Goal: Transaction & Acquisition: Book appointment/travel/reservation

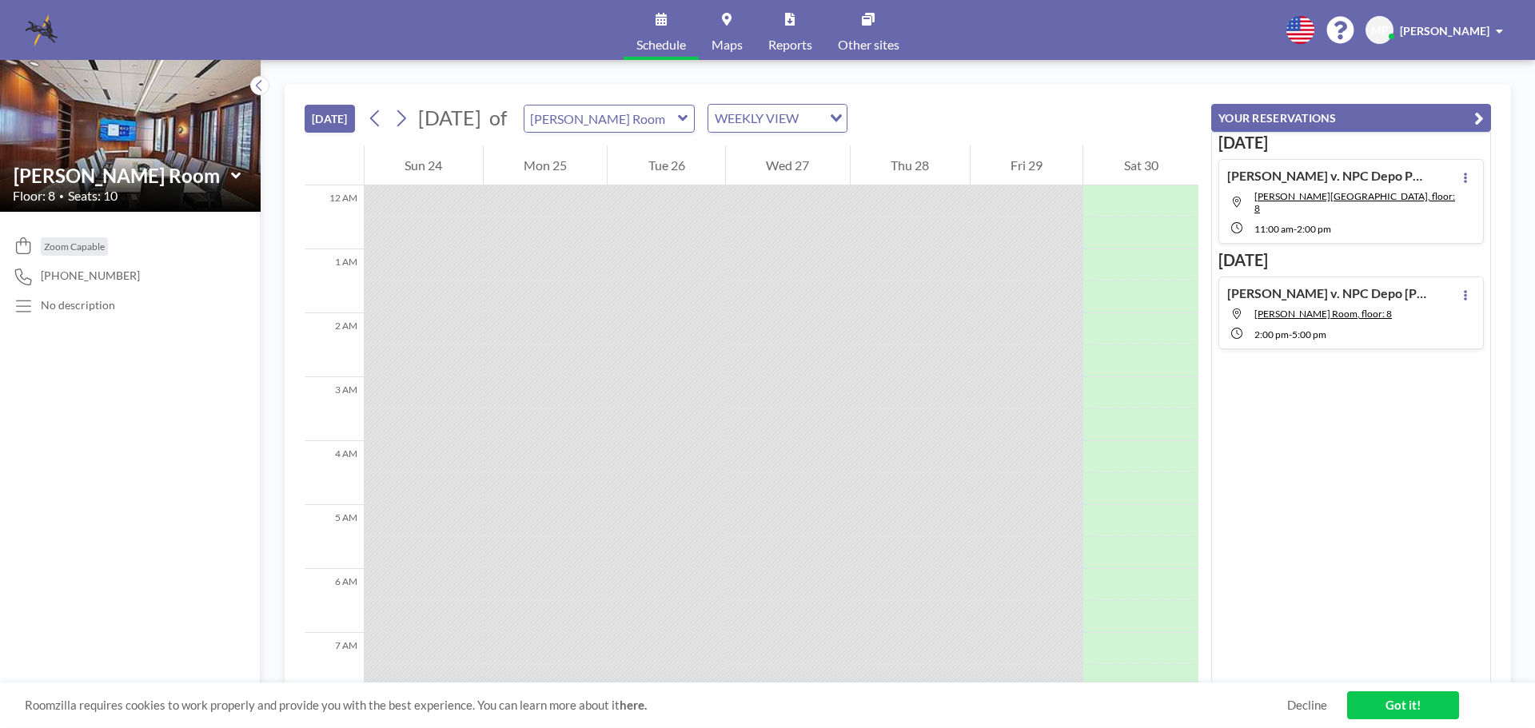
scroll to position [896, 0]
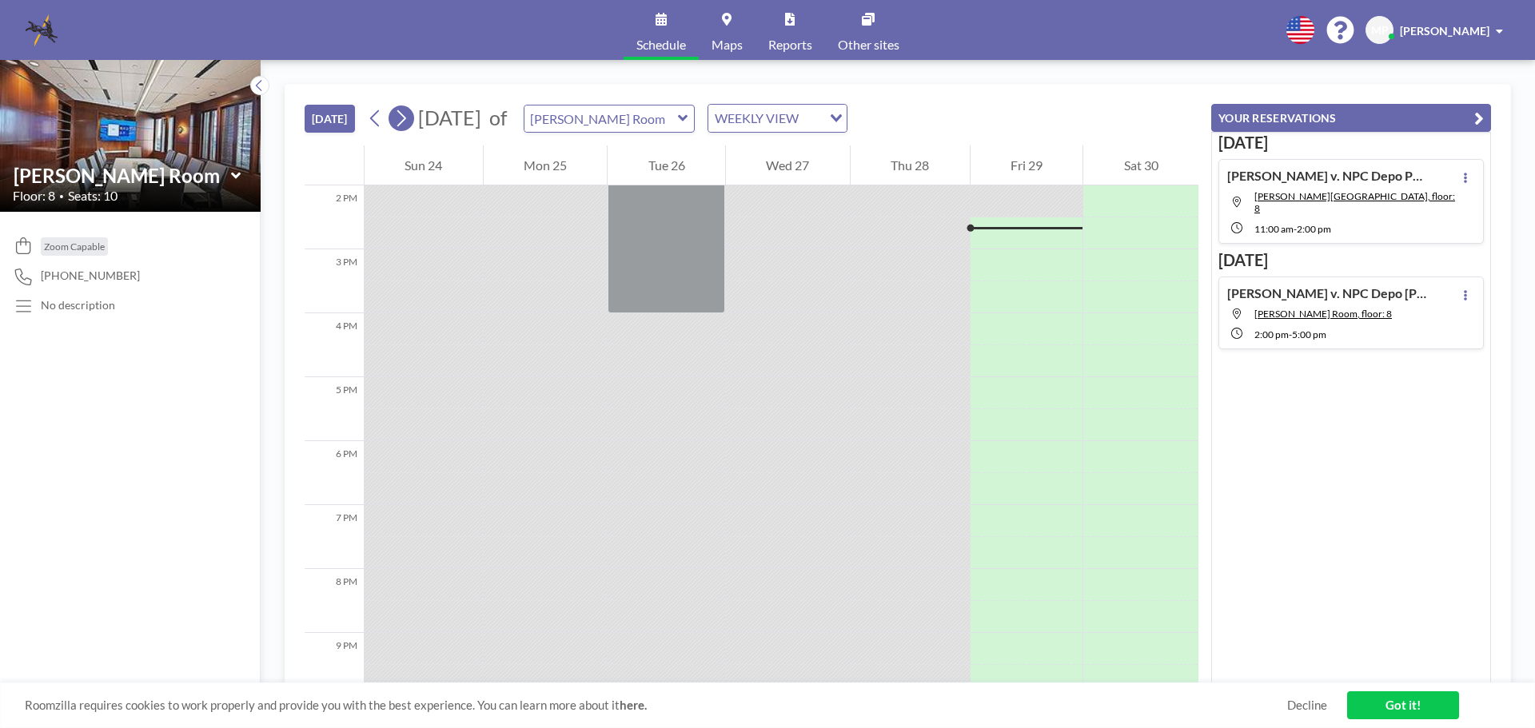
click at [409, 117] on icon at bounding box center [400, 118] width 15 height 24
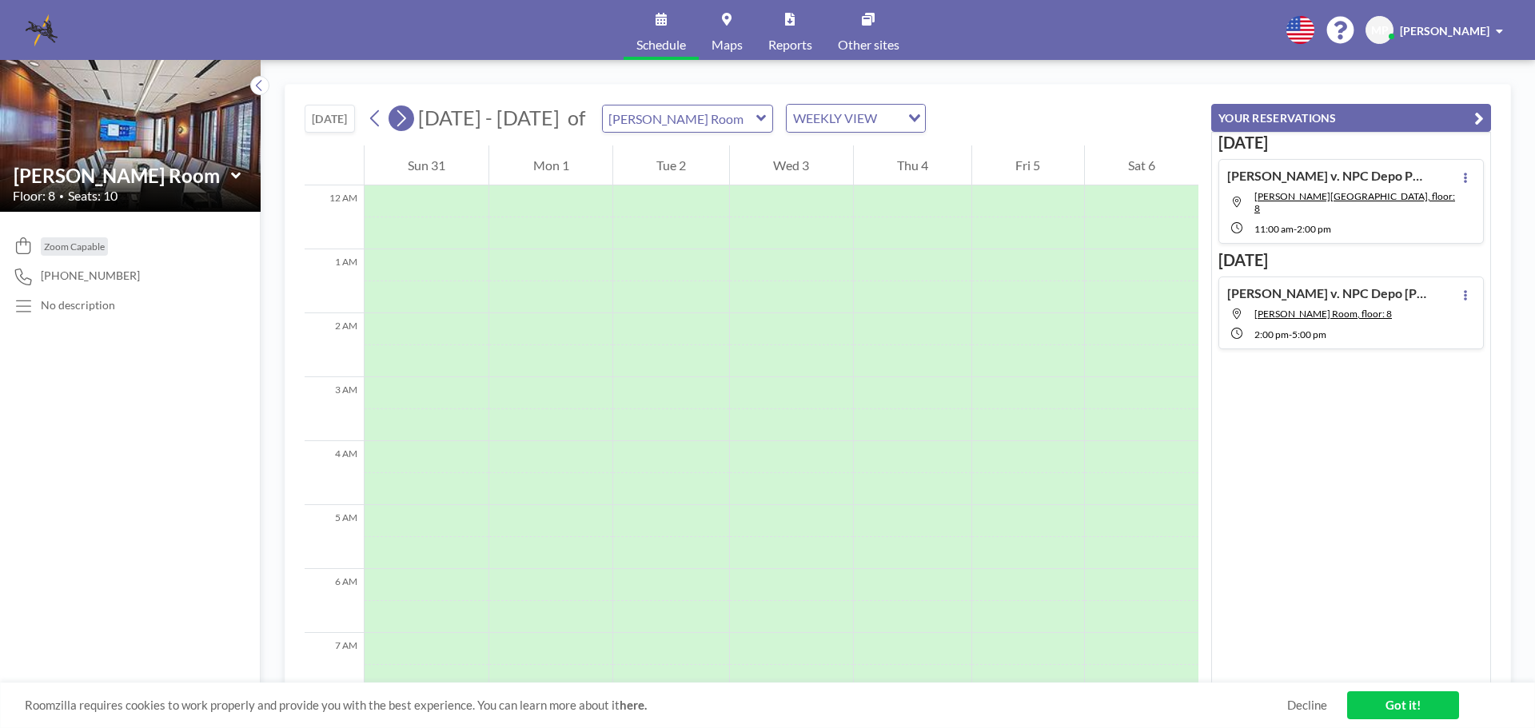
click at [409, 117] on icon at bounding box center [400, 118] width 15 height 24
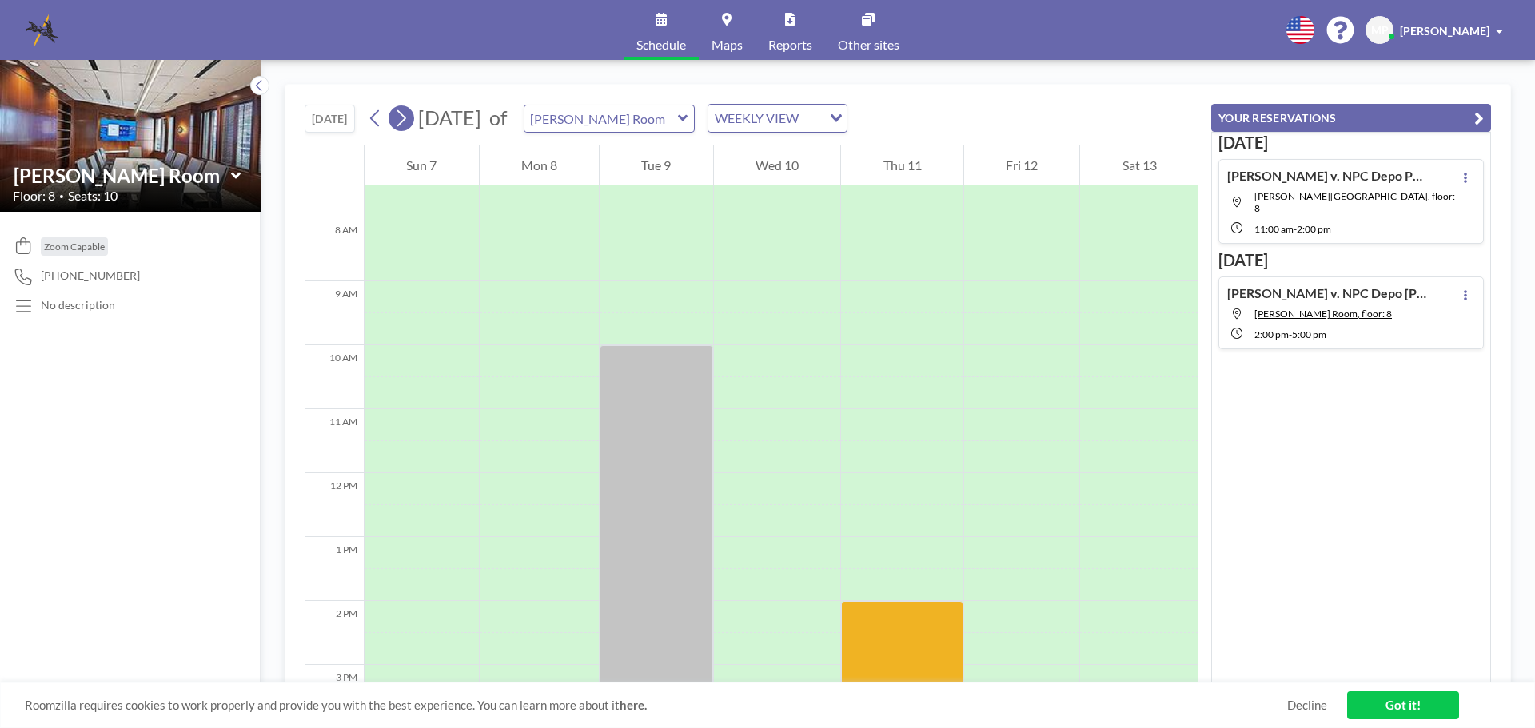
click at [409, 117] on icon at bounding box center [400, 118] width 15 height 24
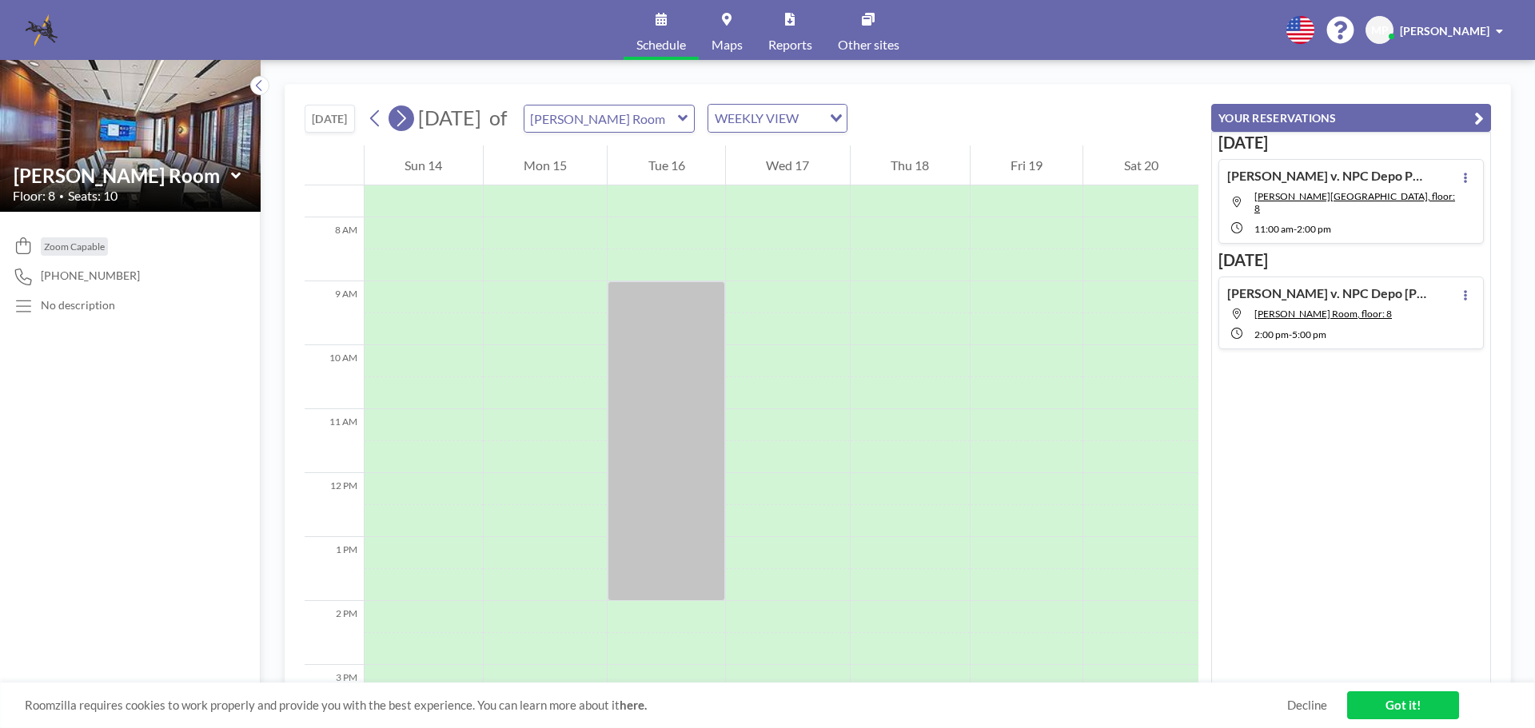
click at [409, 117] on icon at bounding box center [400, 118] width 15 height 24
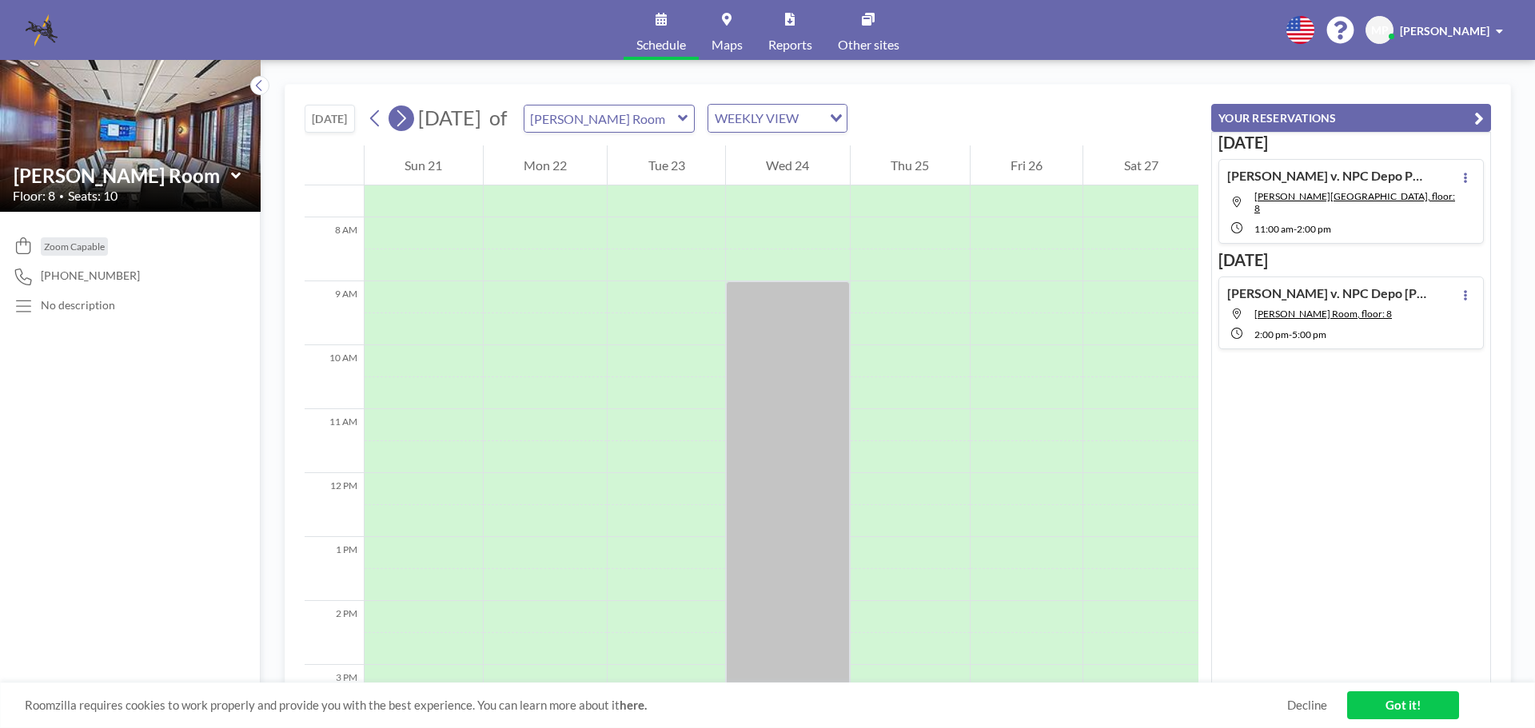
click at [409, 117] on icon at bounding box center [400, 118] width 15 height 24
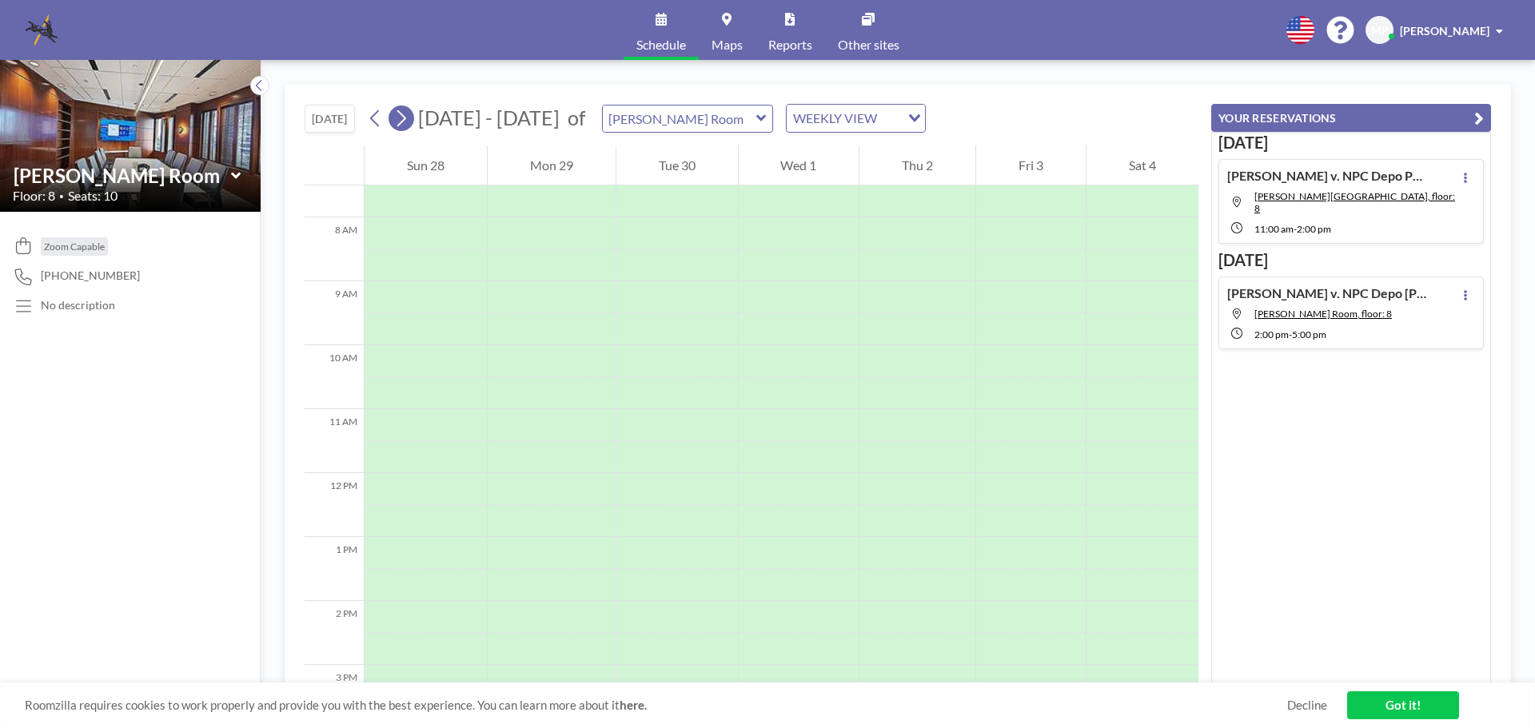
click at [409, 117] on icon at bounding box center [400, 118] width 15 height 24
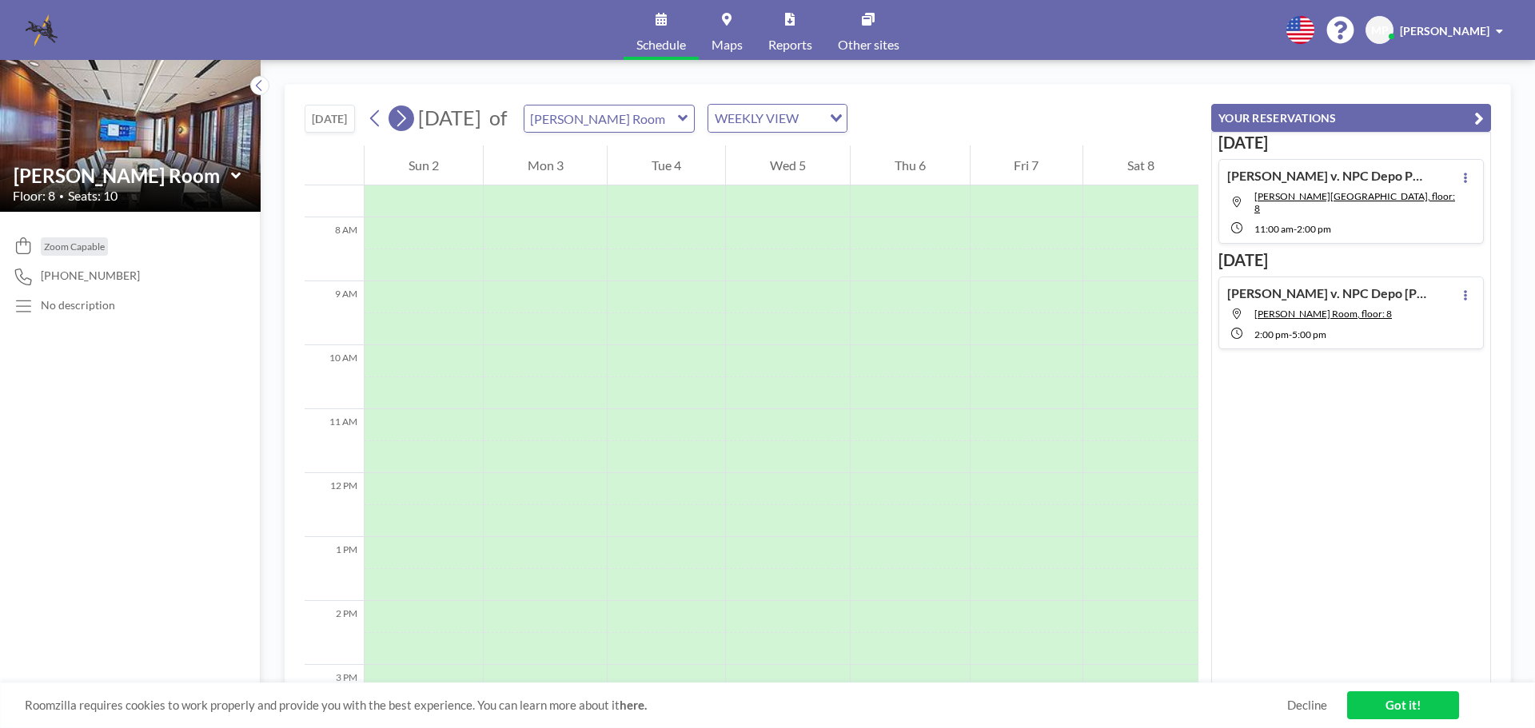
click at [409, 117] on icon at bounding box center [400, 118] width 15 height 24
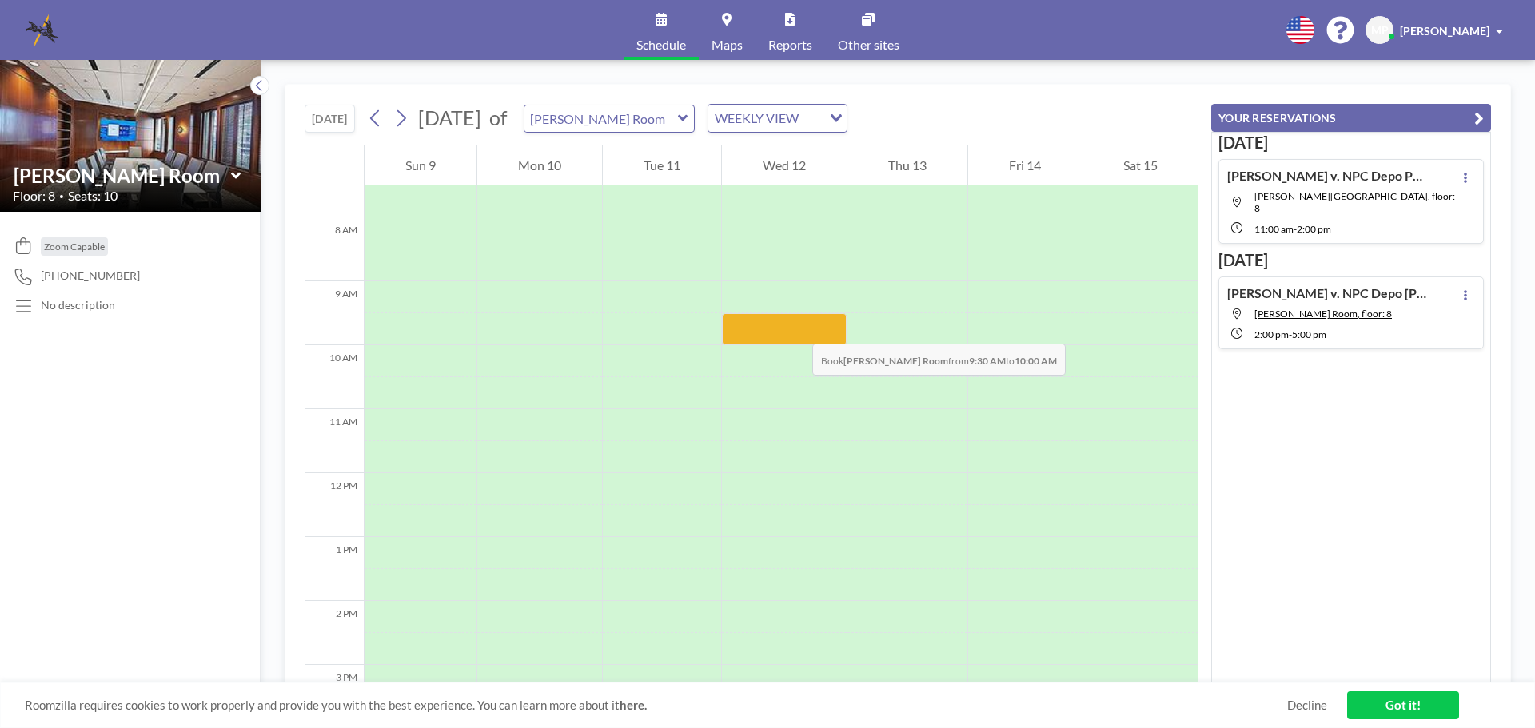
click at [796, 328] on div at bounding box center [784, 329] width 125 height 32
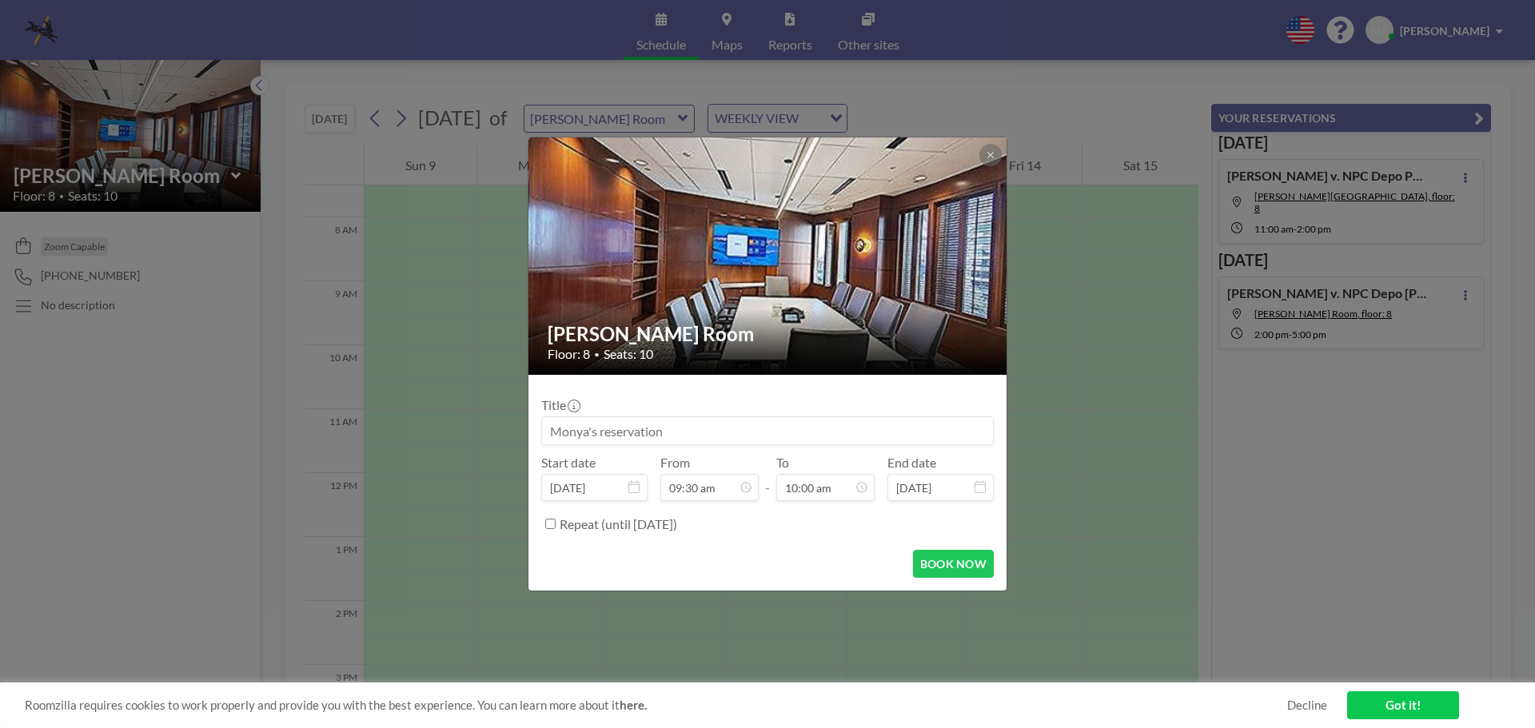
click at [796, 328] on h2 "[PERSON_NAME] Room" at bounding box center [768, 334] width 441 height 24
drag, startPoint x: 669, startPoint y: 434, endPoint x: 510, endPoint y: 429, distance: 159.2
click at [510, 429] on div "McGhee Room Floor: 8 • Seats: 10 Title Start date Nov 12, 2025 From 09:30 am - …" at bounding box center [767, 364] width 1535 height 728
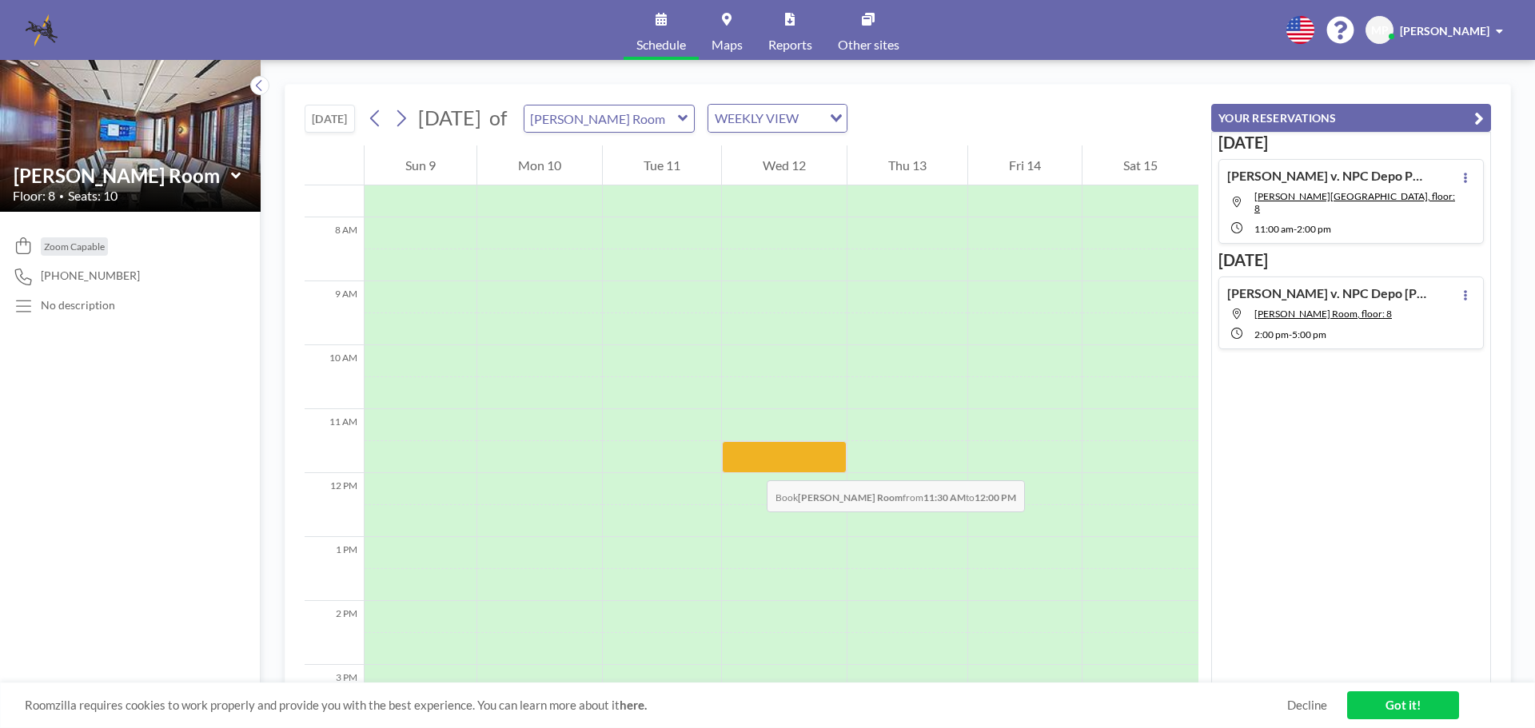
click at [751, 465] on div at bounding box center [784, 457] width 125 height 32
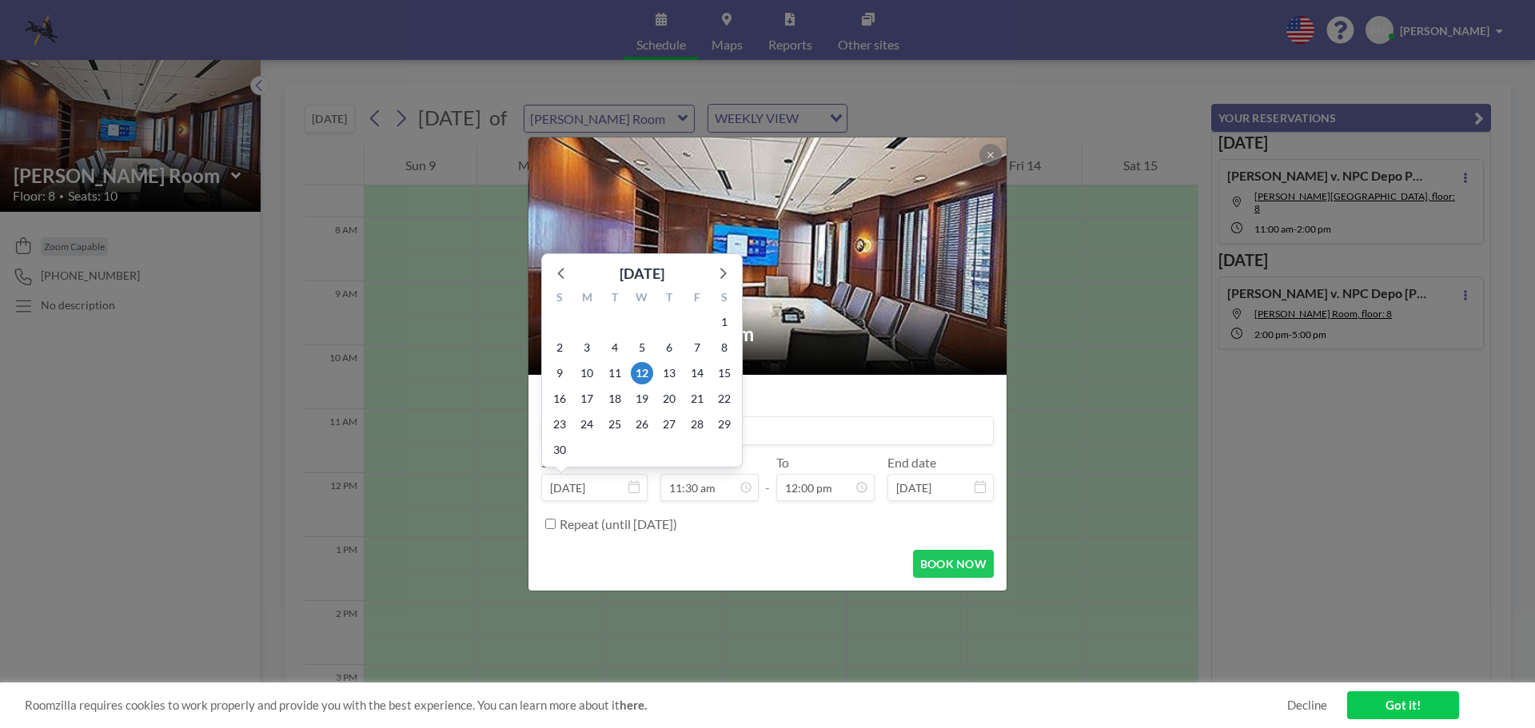
scroll to position [655, 0]
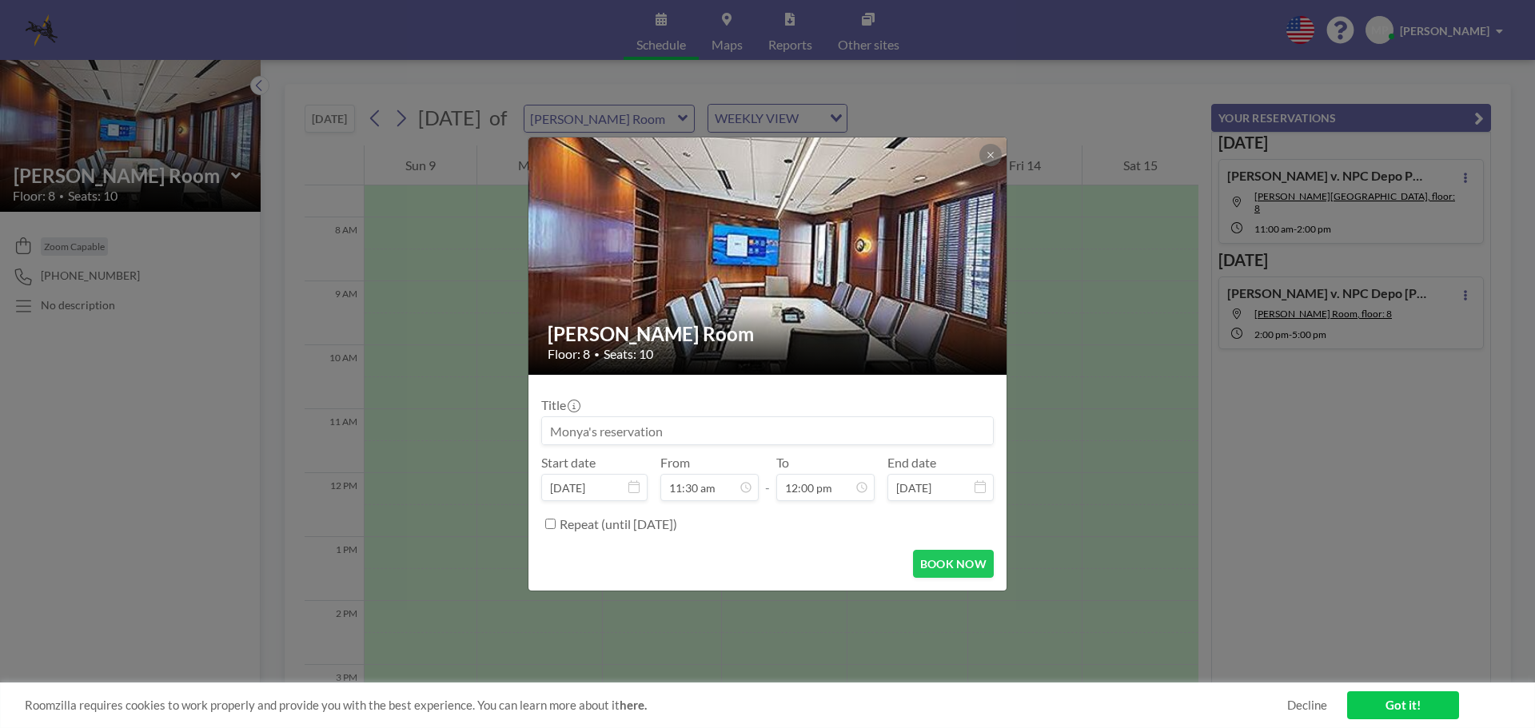
click at [790, 439] on input at bounding box center [767, 430] width 451 height 27
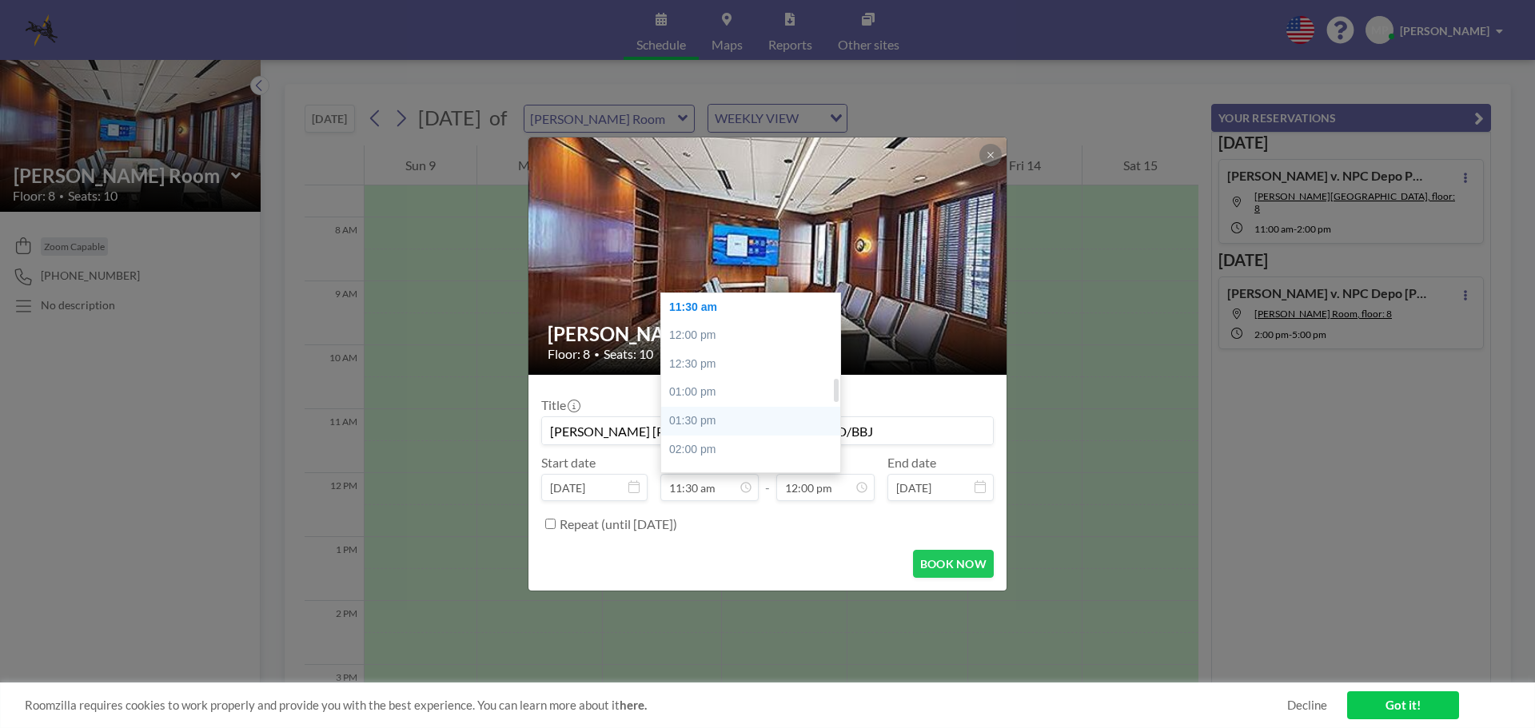
scroll to position [495, 0]
type input "[PERSON_NAME] [PERSON_NAME] 30b6 Depo KGD/BBJ"
click at [696, 378] on div "10:00 am" at bounding box center [754, 382] width 187 height 29
type input "10:00 am"
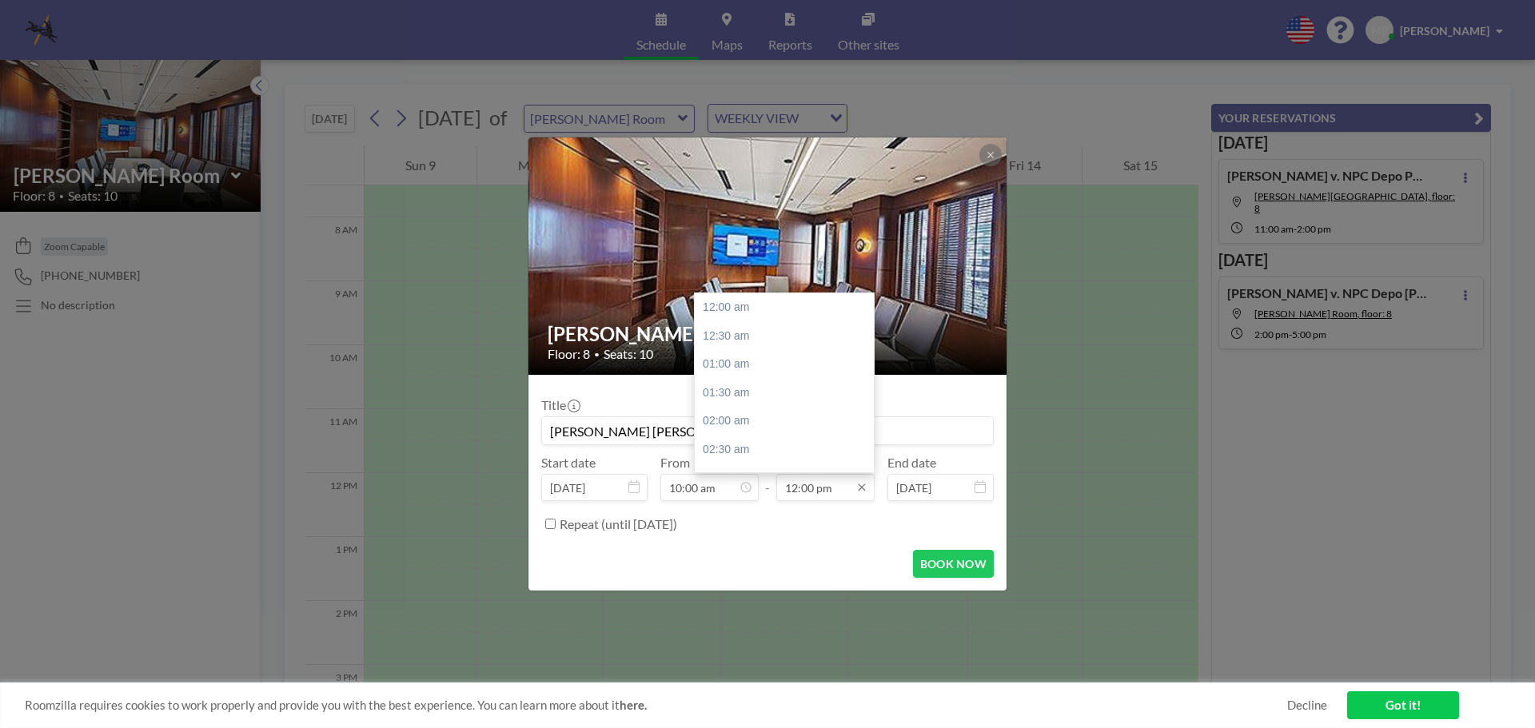
scroll to position [683, 0]
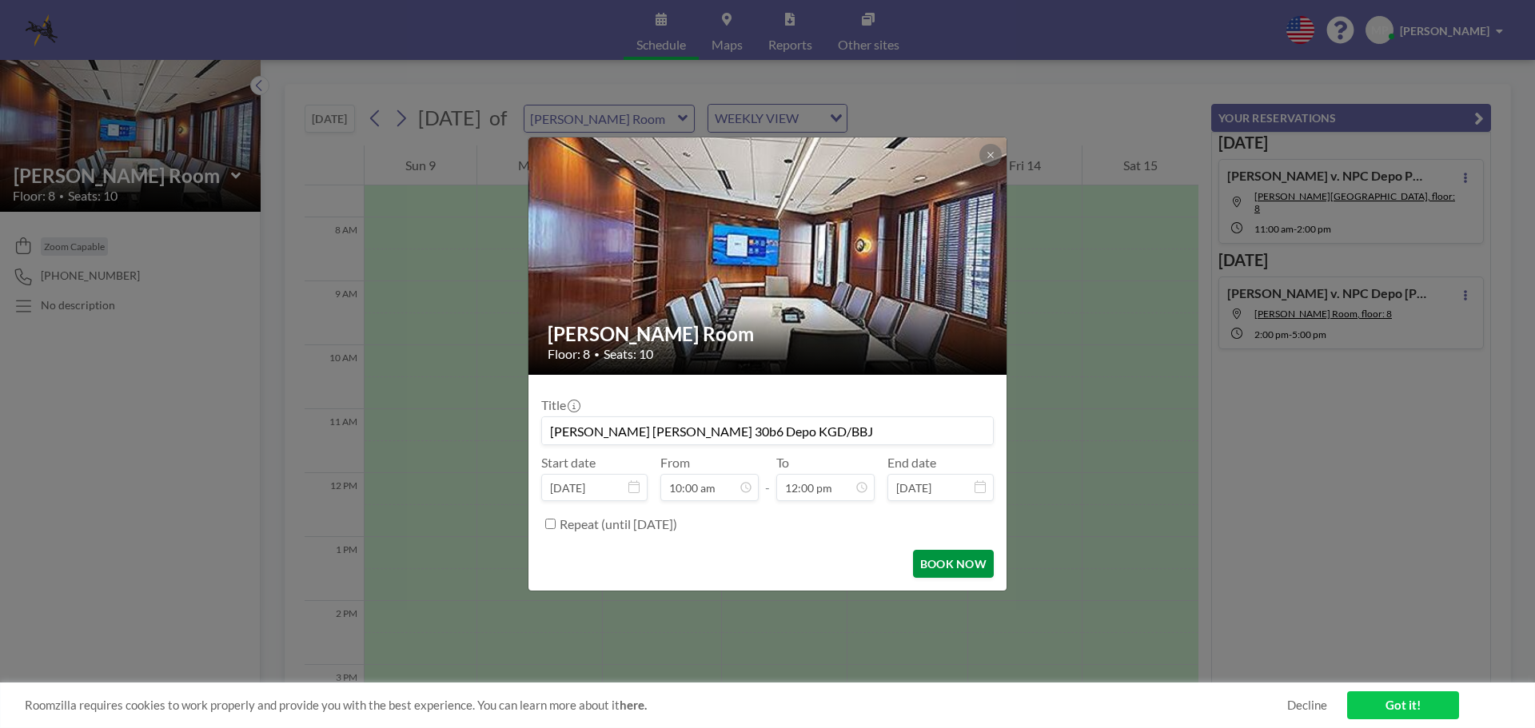
click at [950, 564] on button "BOOK NOW" at bounding box center [953, 564] width 81 height 28
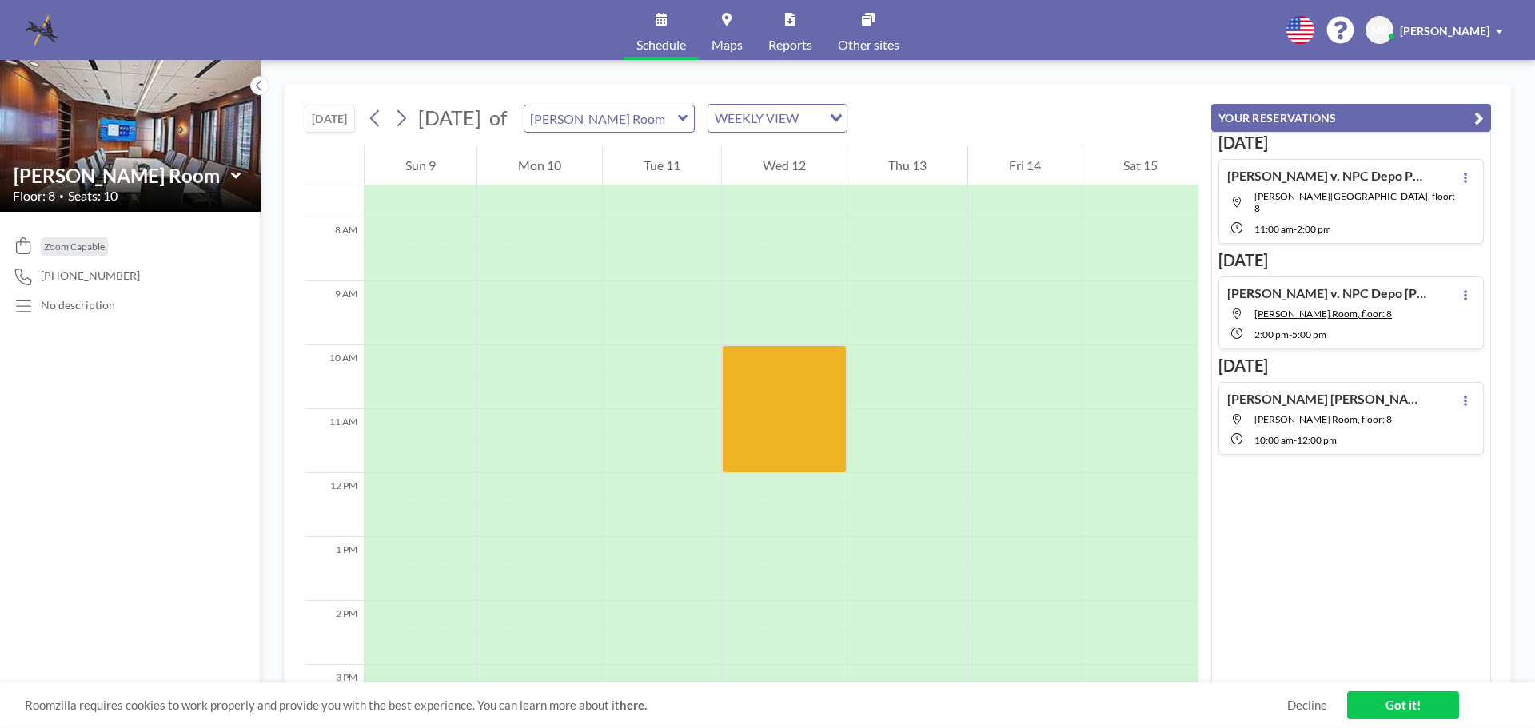
click at [1403, 708] on link "Got it!" at bounding box center [1403, 706] width 112 height 28
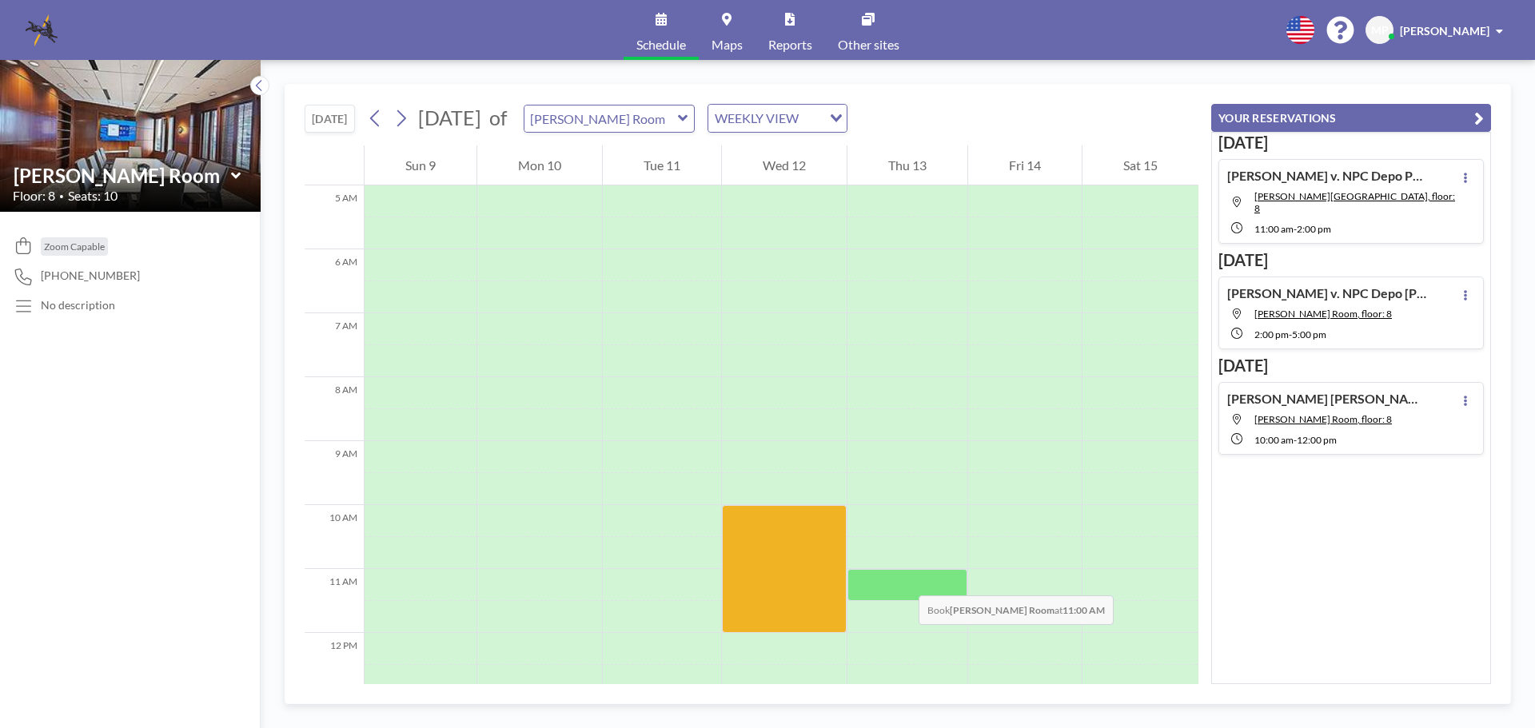
scroll to position [480, 0]
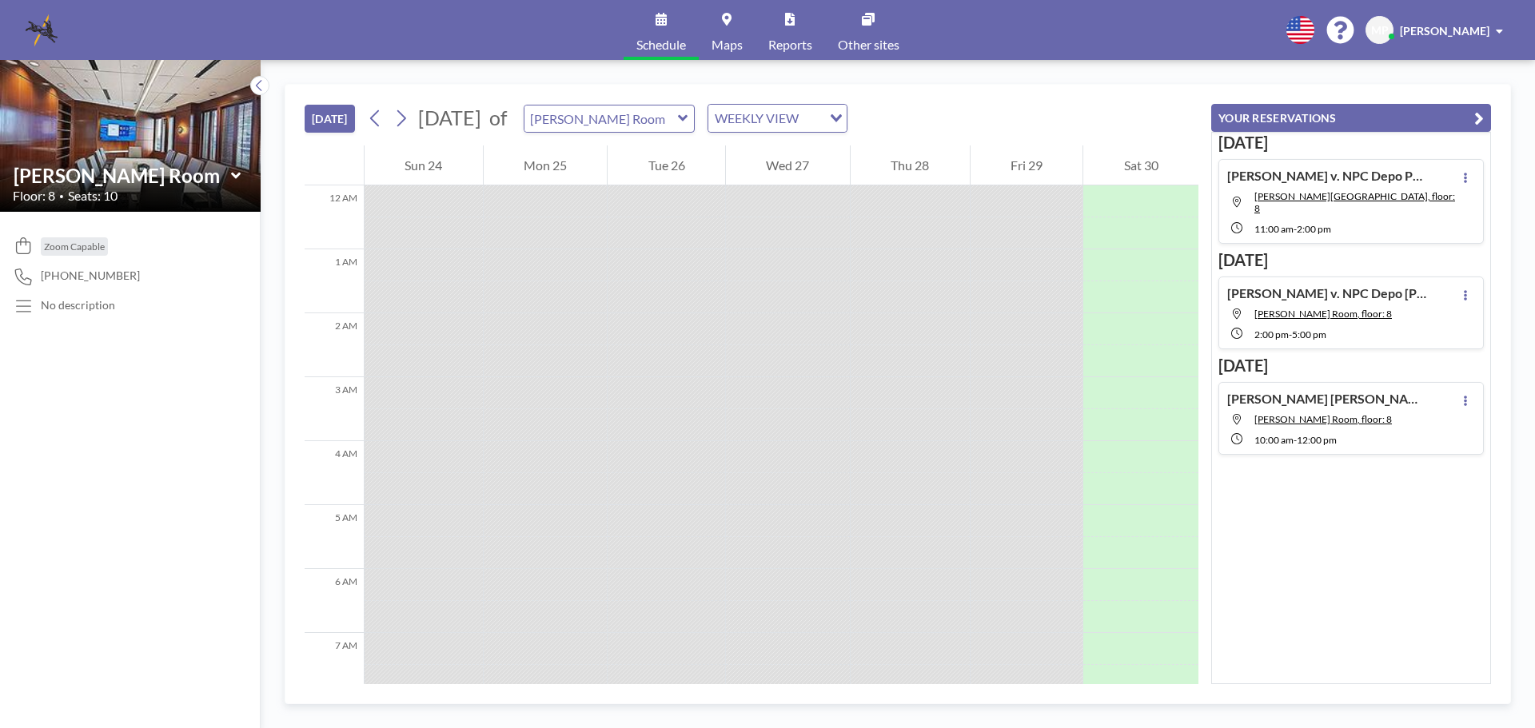
scroll to position [896, 0]
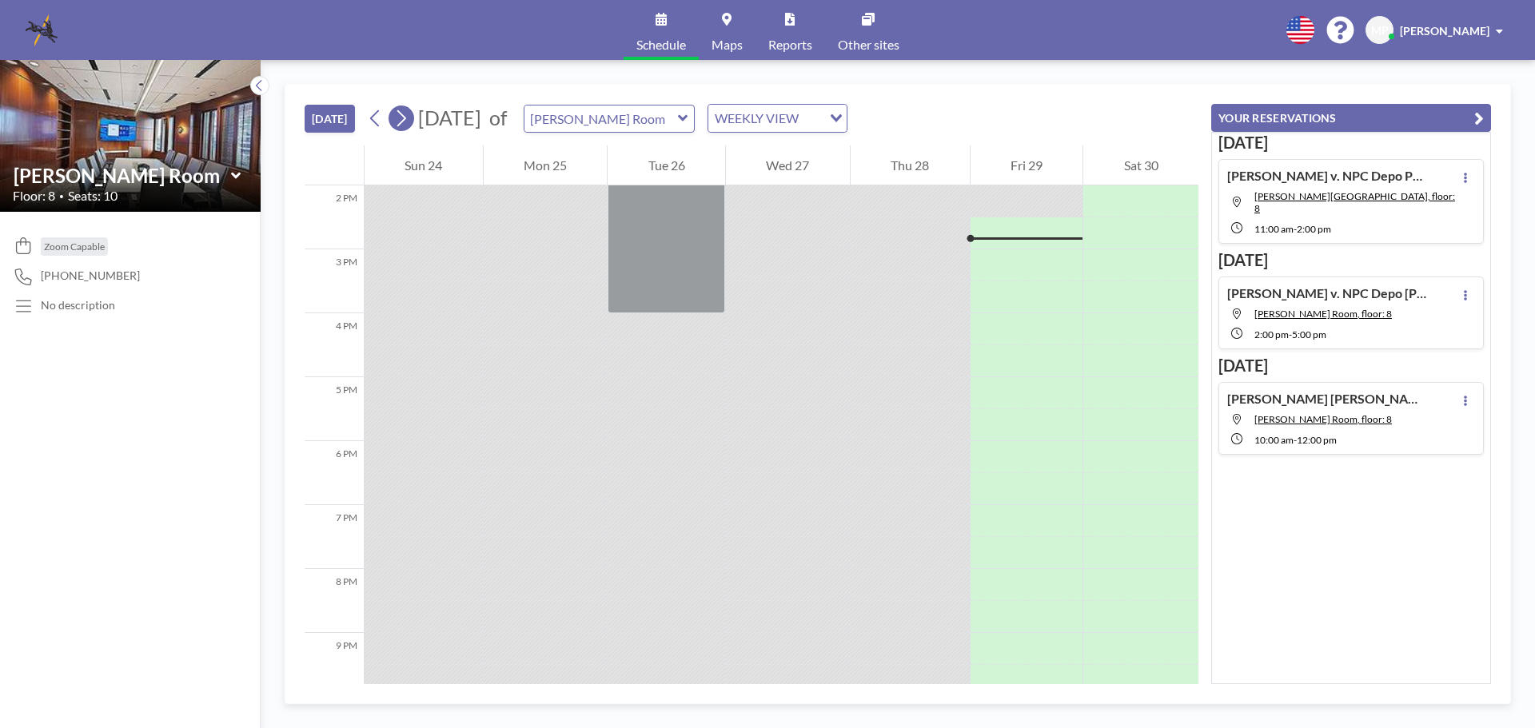
click at [404, 118] on icon at bounding box center [400, 118] width 15 height 24
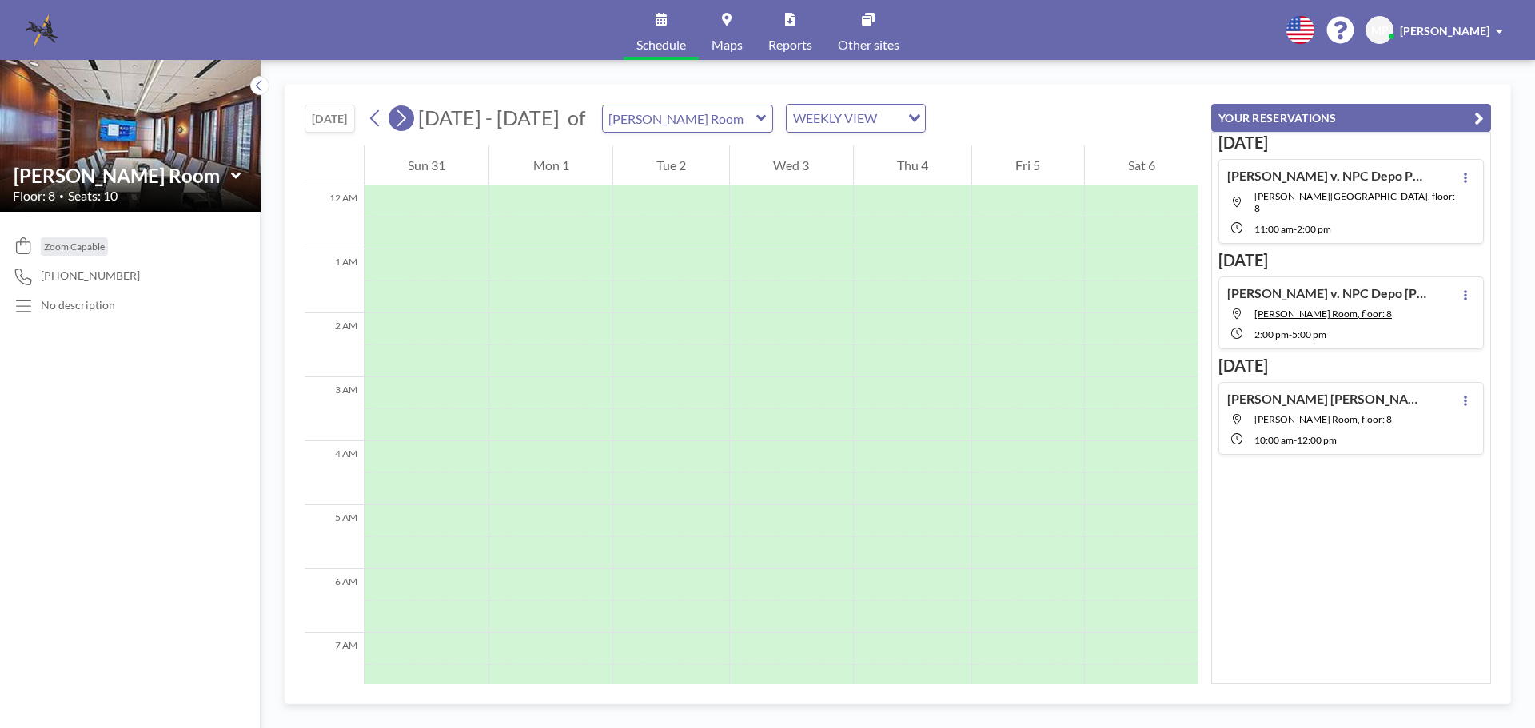
scroll to position [480, 0]
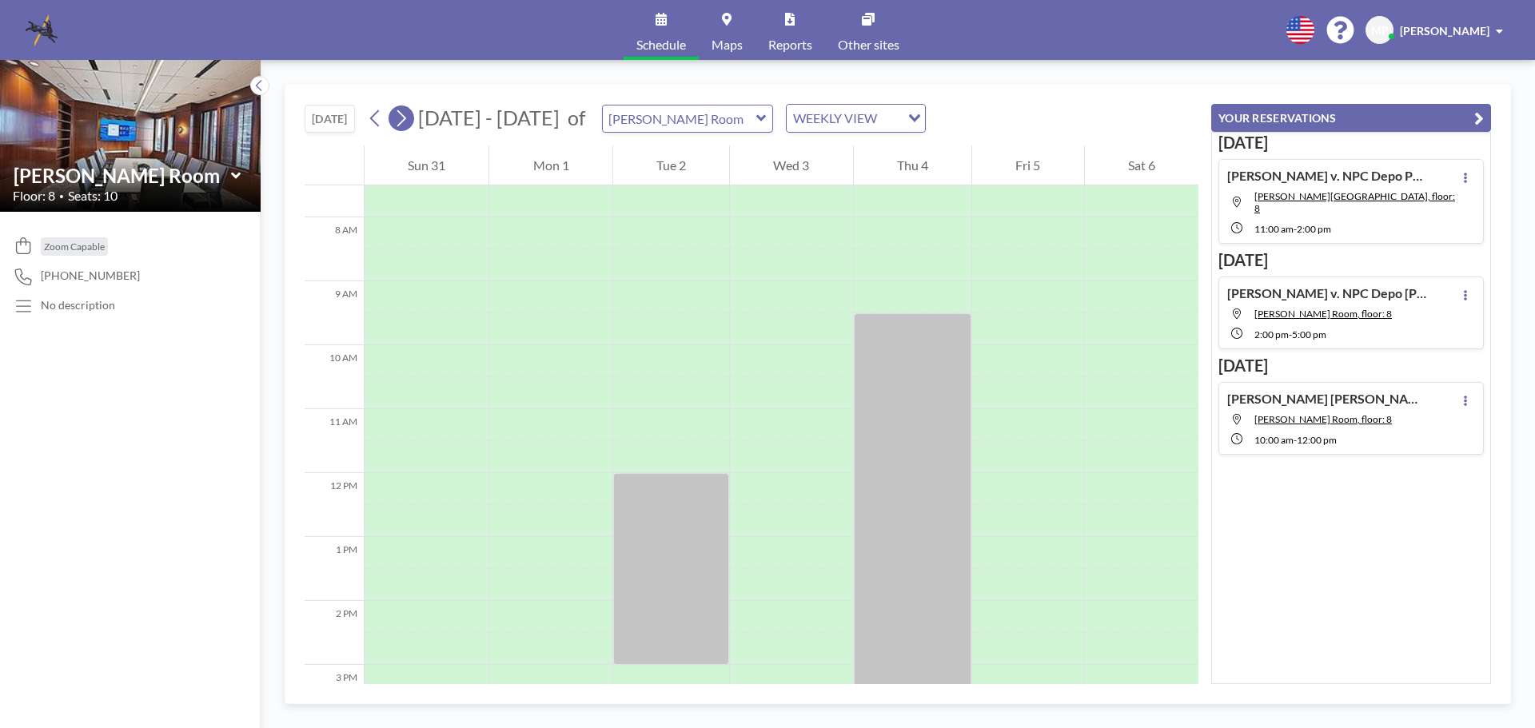
click at [404, 118] on icon at bounding box center [400, 118] width 15 height 24
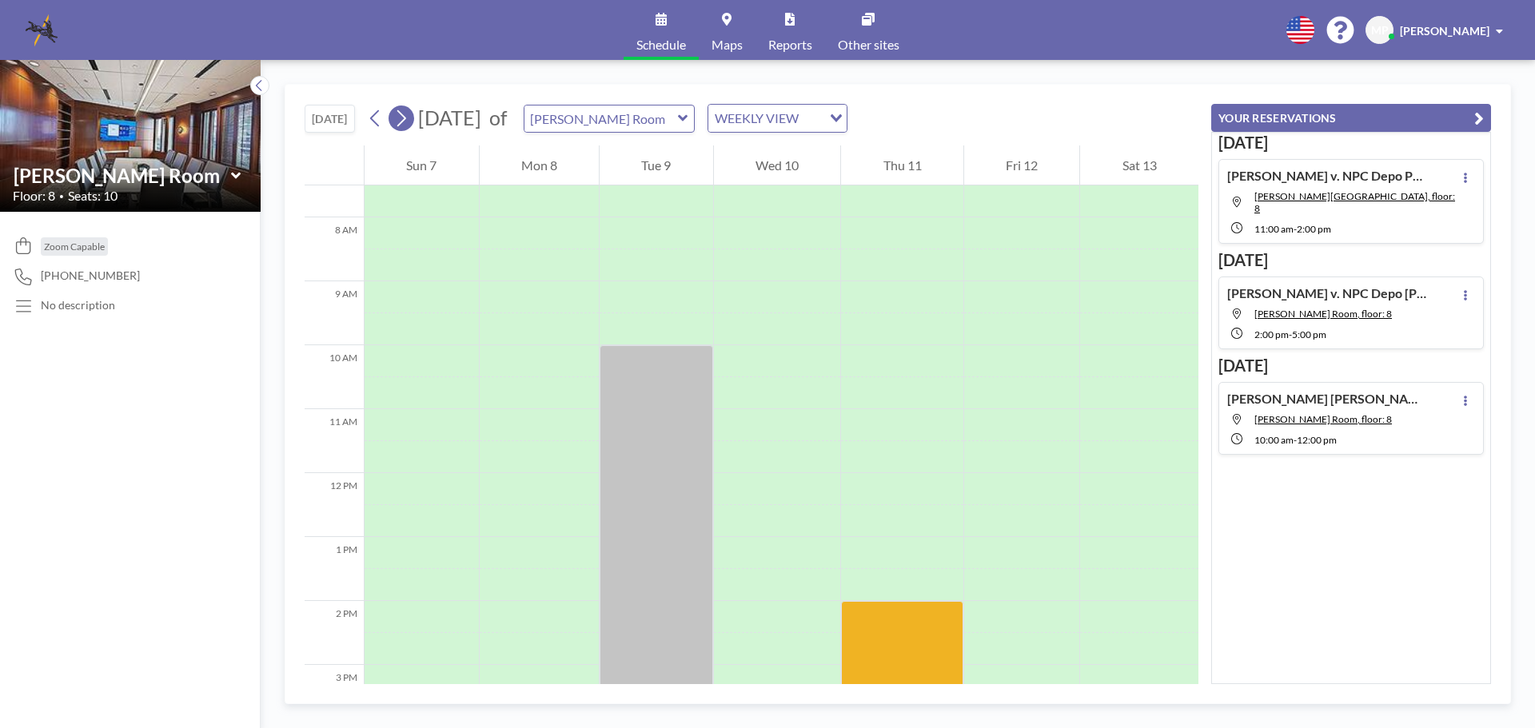
click at [404, 118] on icon at bounding box center [400, 118] width 15 height 24
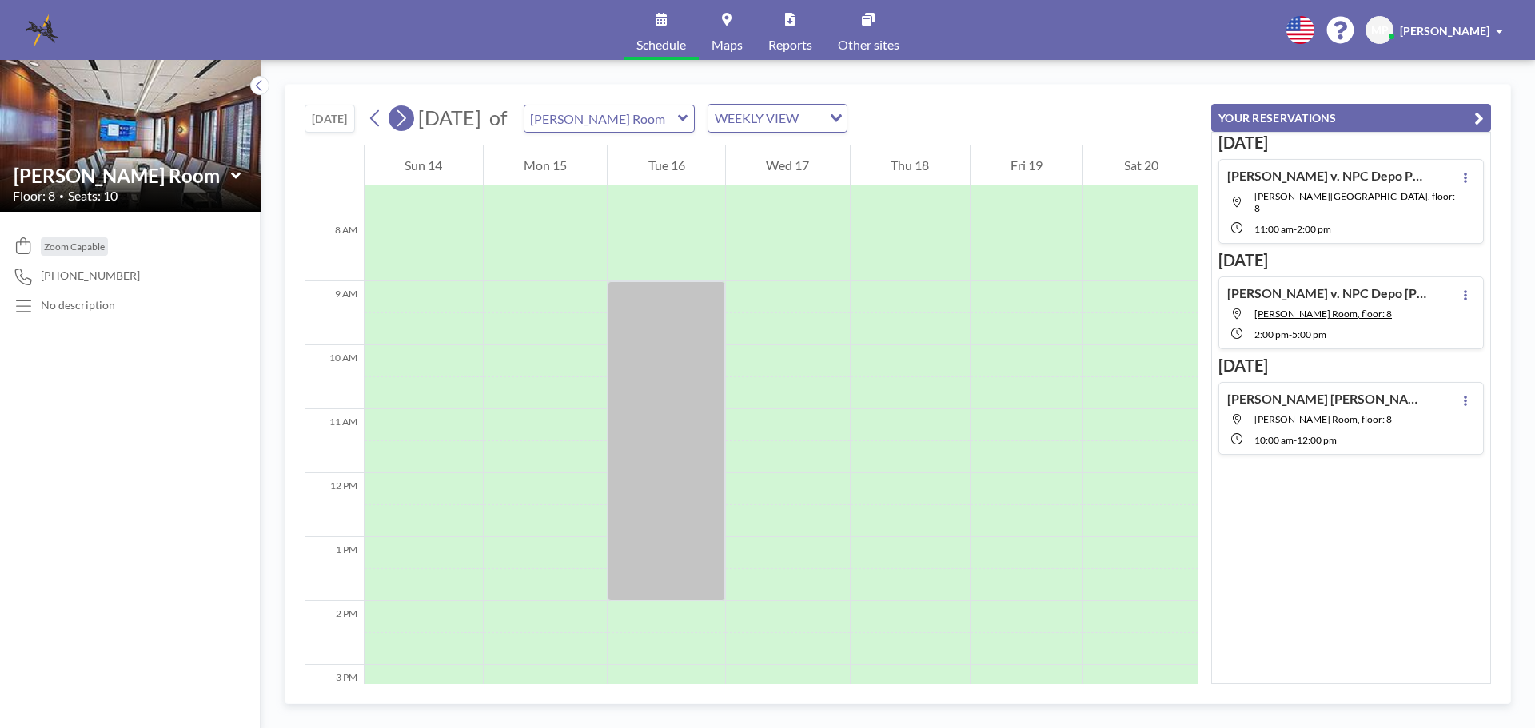
click at [404, 118] on icon at bounding box center [400, 118] width 15 height 24
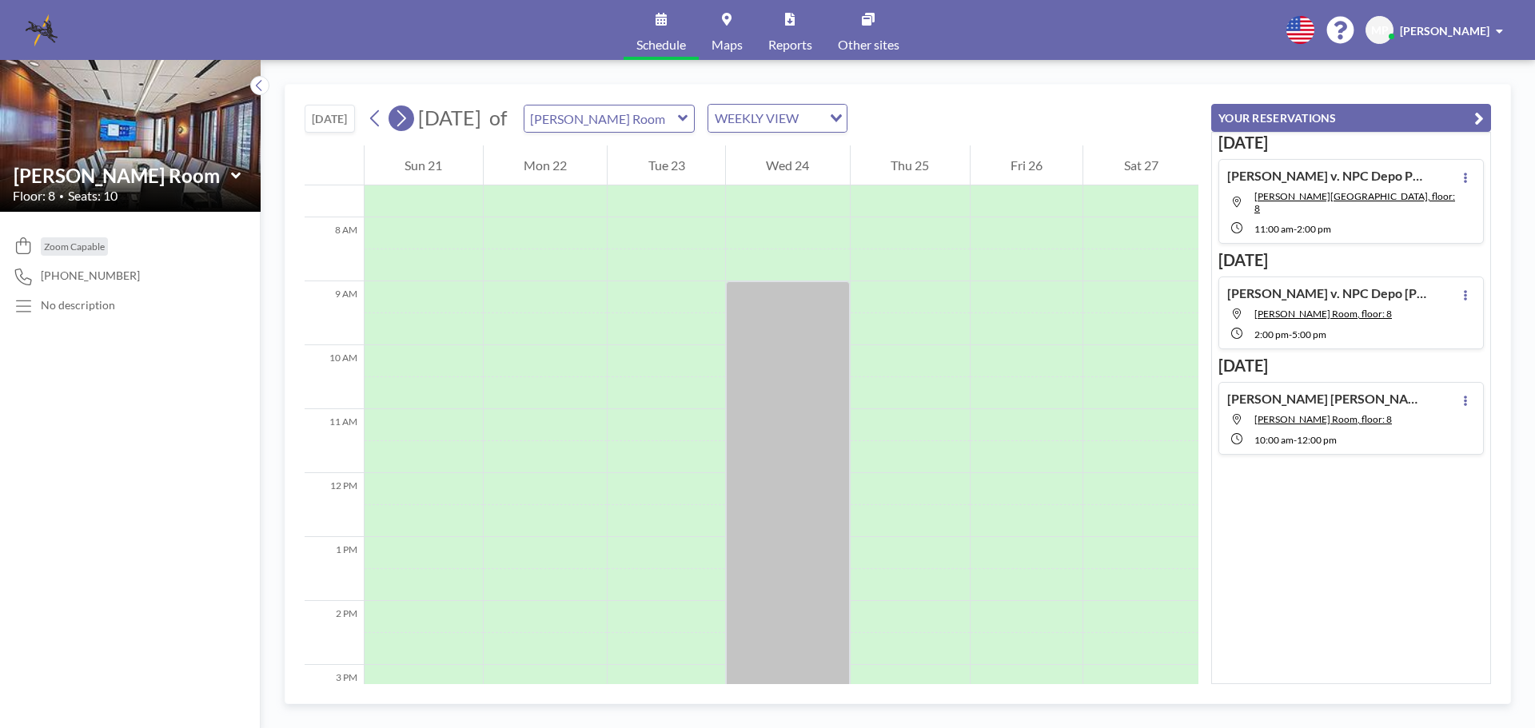
click at [404, 118] on icon at bounding box center [400, 118] width 15 height 24
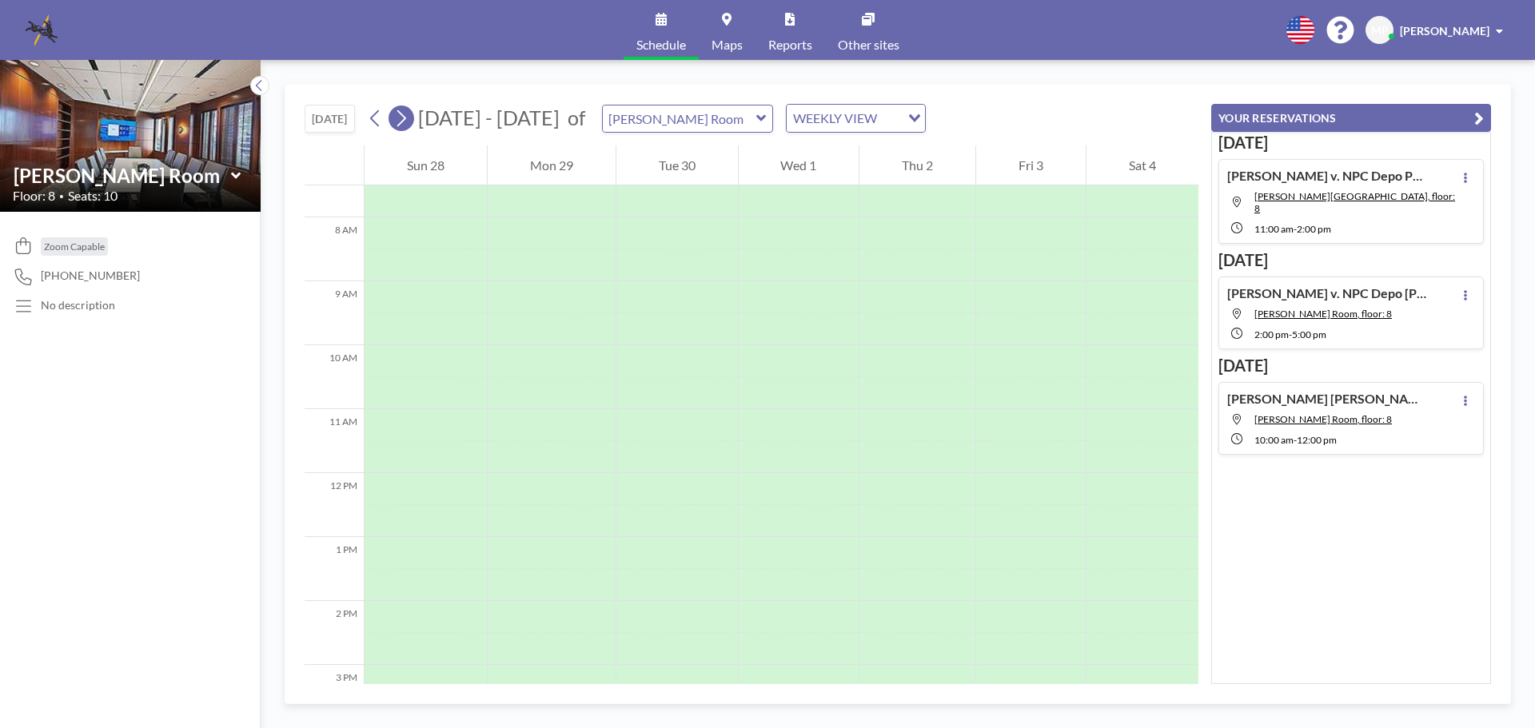
click at [404, 118] on icon at bounding box center [400, 118] width 15 height 24
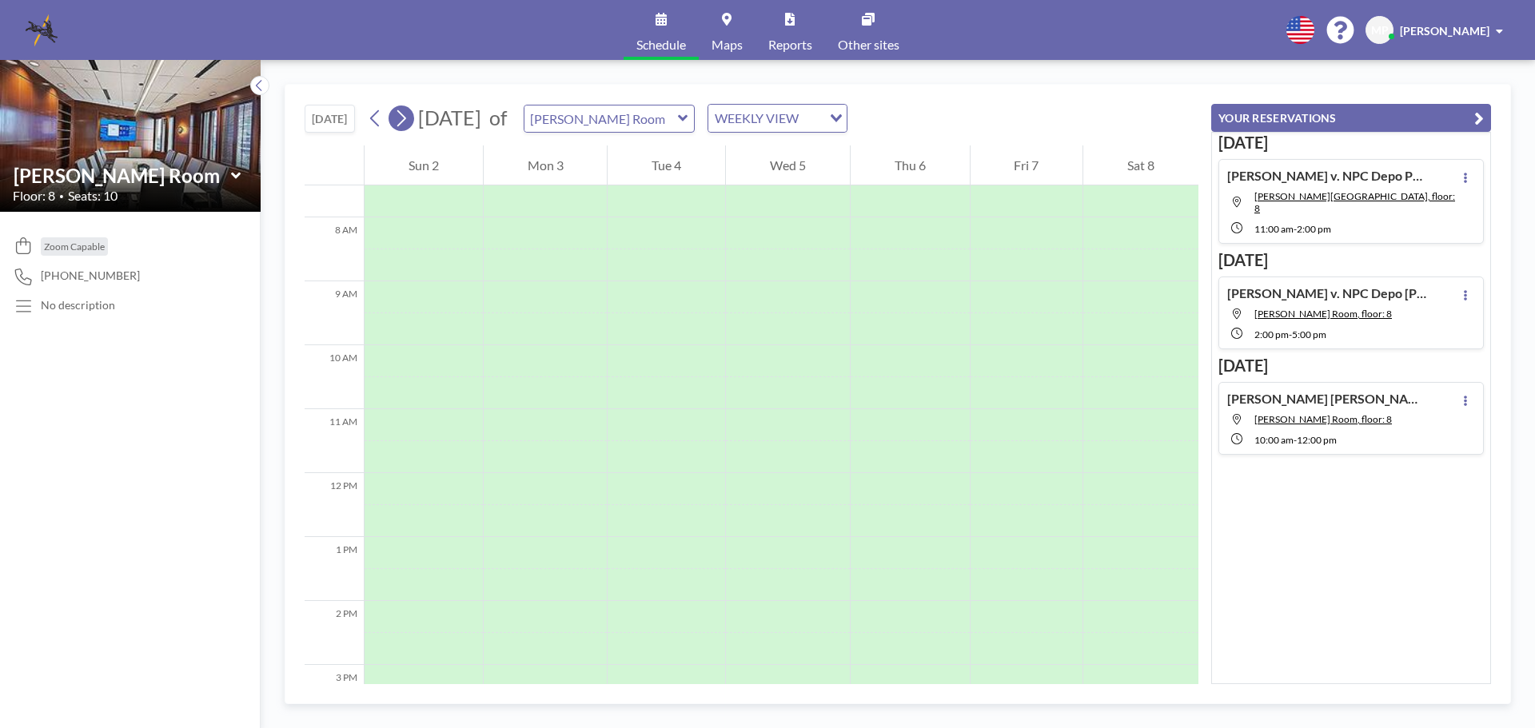
click at [404, 118] on icon at bounding box center [400, 118] width 15 height 24
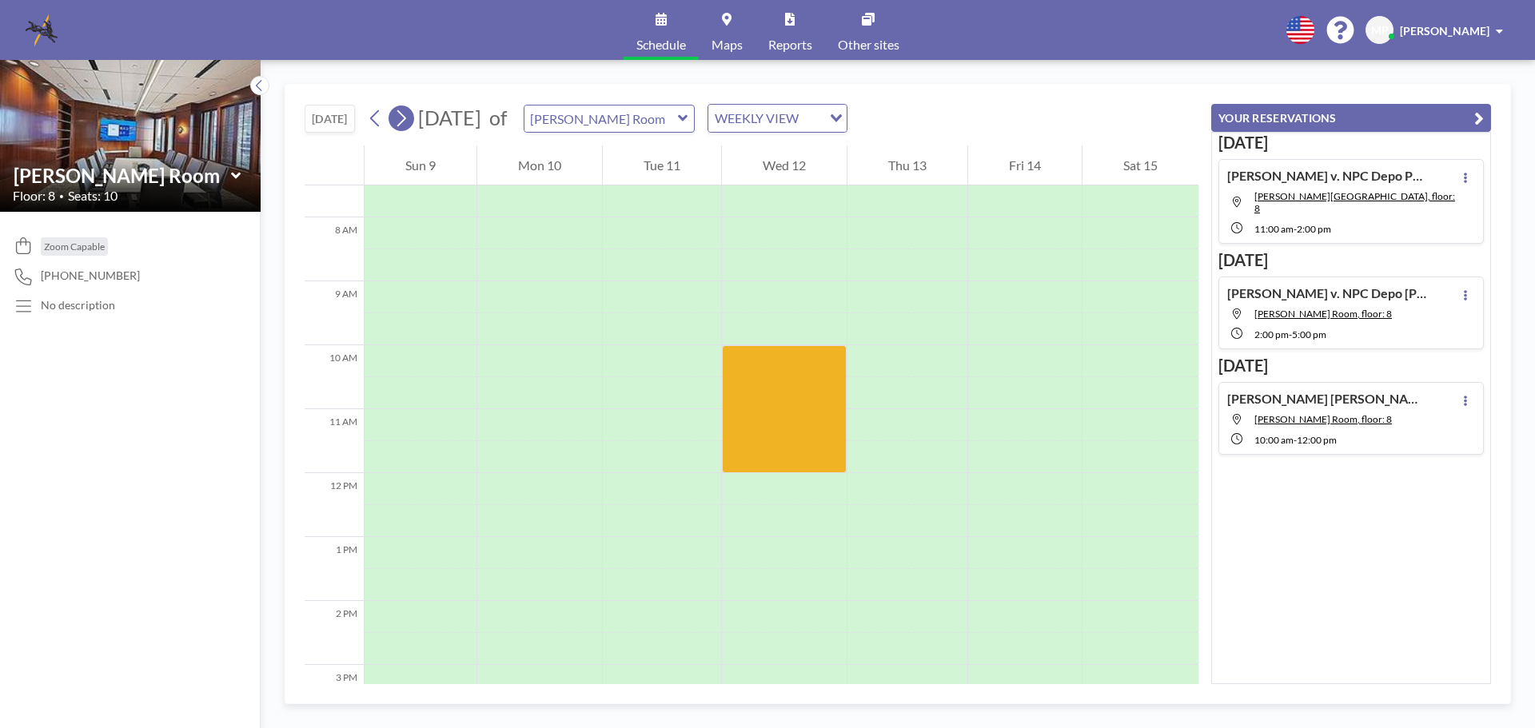
click at [404, 118] on icon at bounding box center [400, 118] width 15 height 24
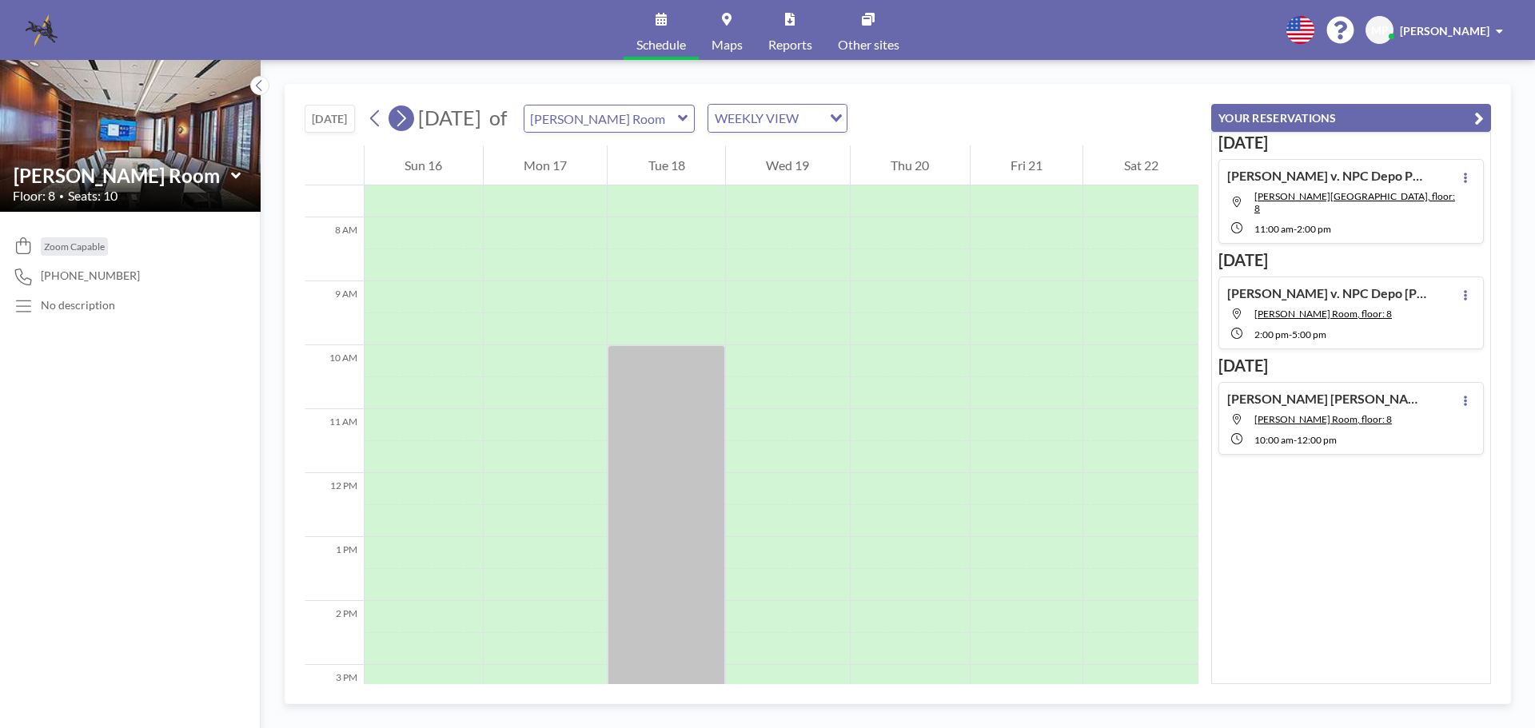
click at [404, 118] on icon at bounding box center [400, 118] width 15 height 24
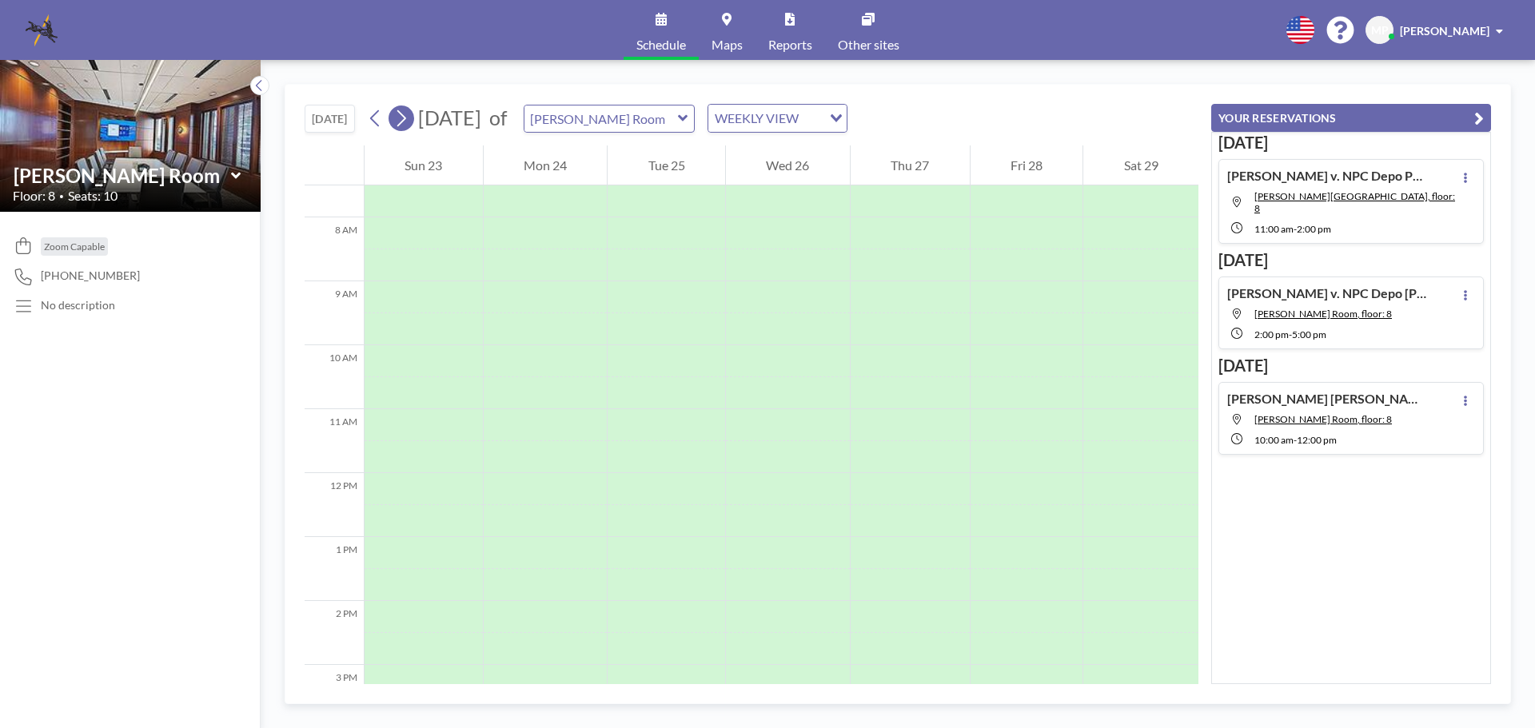
click at [404, 118] on icon at bounding box center [400, 118] width 15 height 24
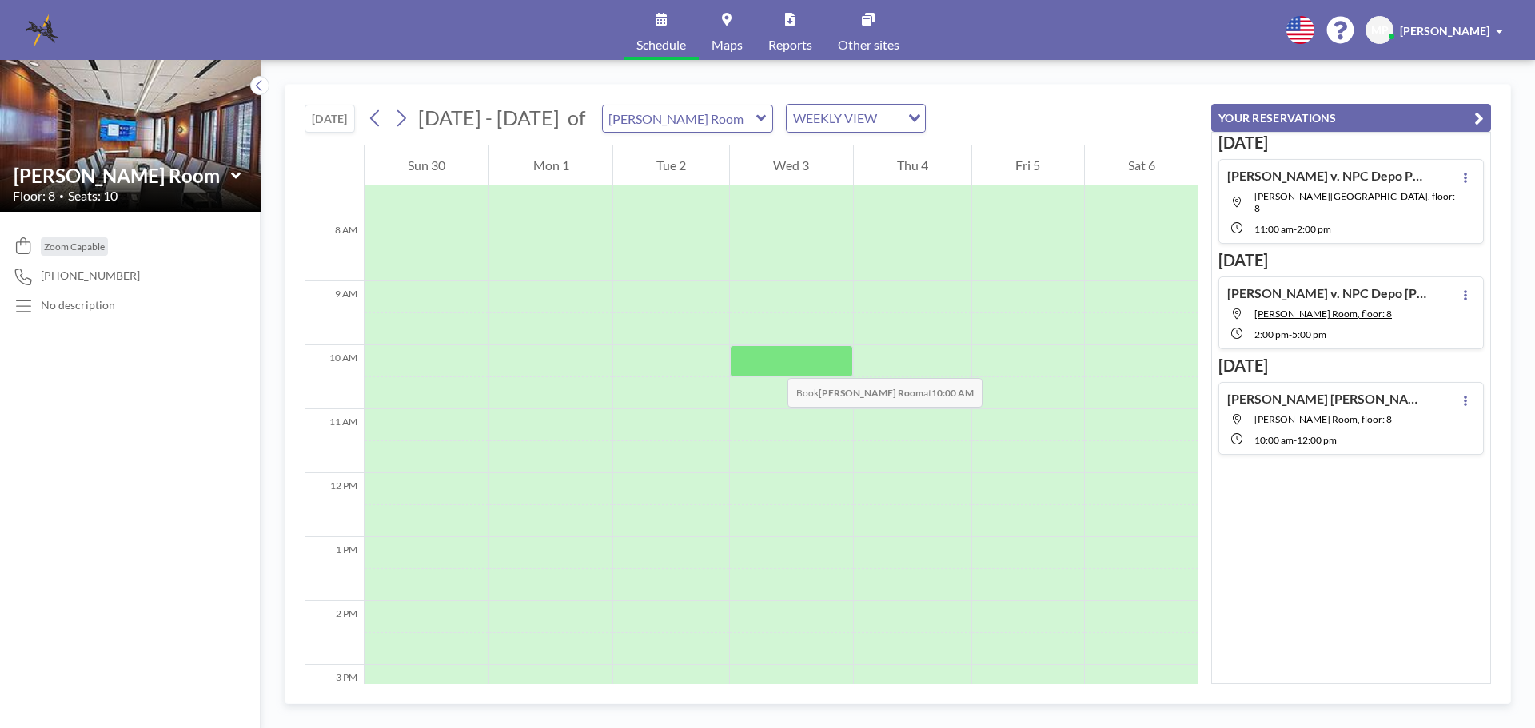
click at [772, 362] on div at bounding box center [791, 361] width 122 height 32
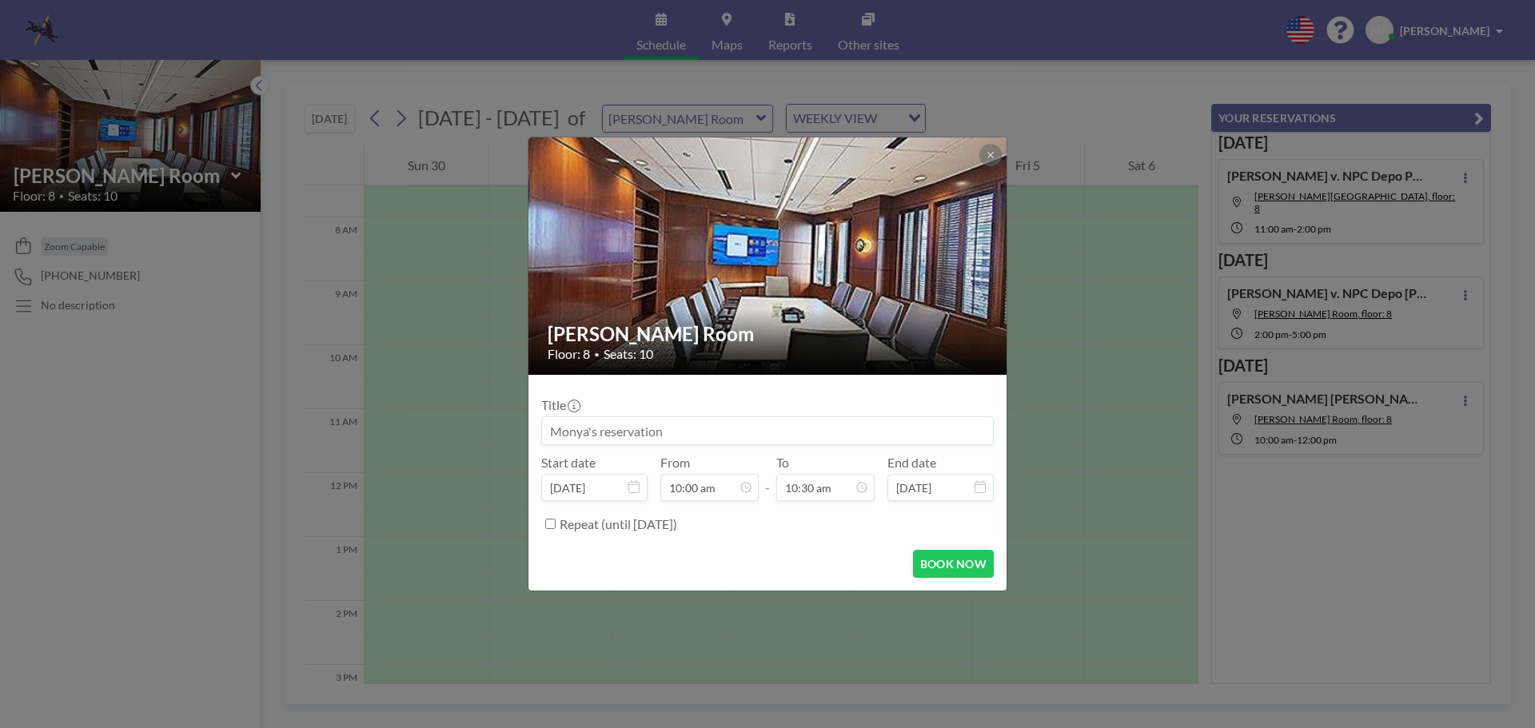
click at [772, 362] on div "[PERSON_NAME] Room Floor: 8 • Seats: 10" at bounding box center [769, 342] width 480 height 66
click at [544, 440] on input at bounding box center [767, 430] width 451 height 27
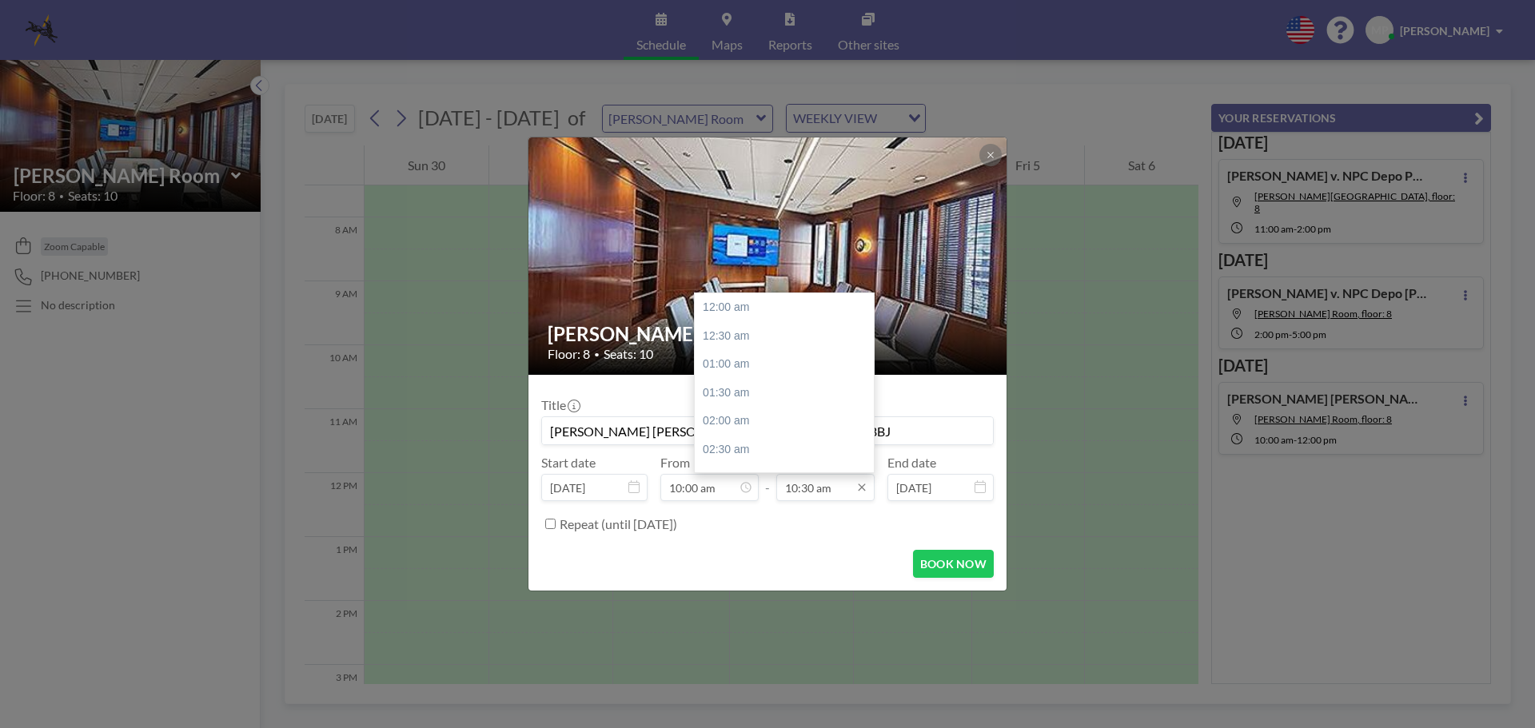
scroll to position [597, 0]
type input "[PERSON_NAME] [PERSON_NAME] Pl NOD of Def KGD/BBJ"
click at [740, 393] on div "12:00 pm" at bounding box center [788, 393] width 187 height 29
type input "12:00 pm"
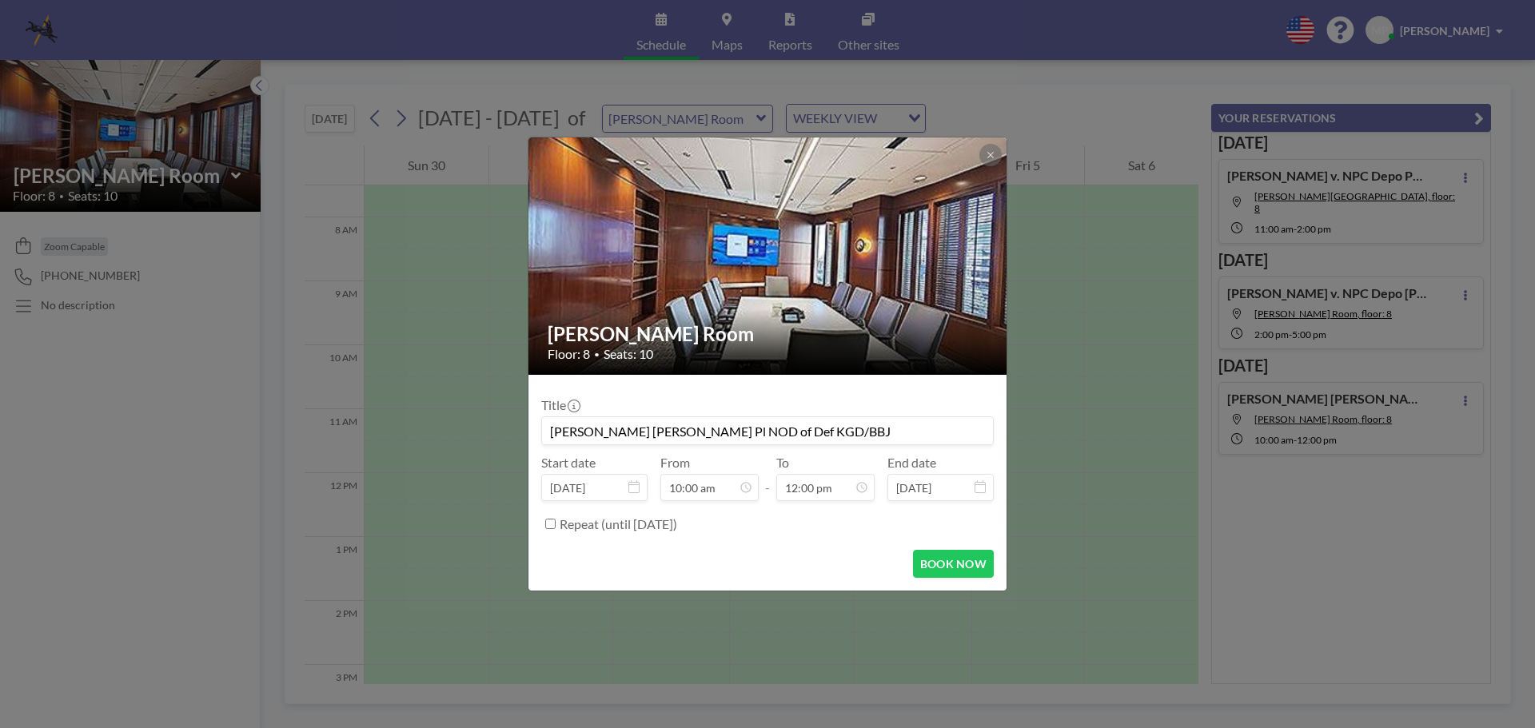
scroll to position [683, 0]
click at [939, 568] on button "BOOK NOW" at bounding box center [953, 564] width 81 height 28
